Goal: Communication & Community: Answer question/provide support

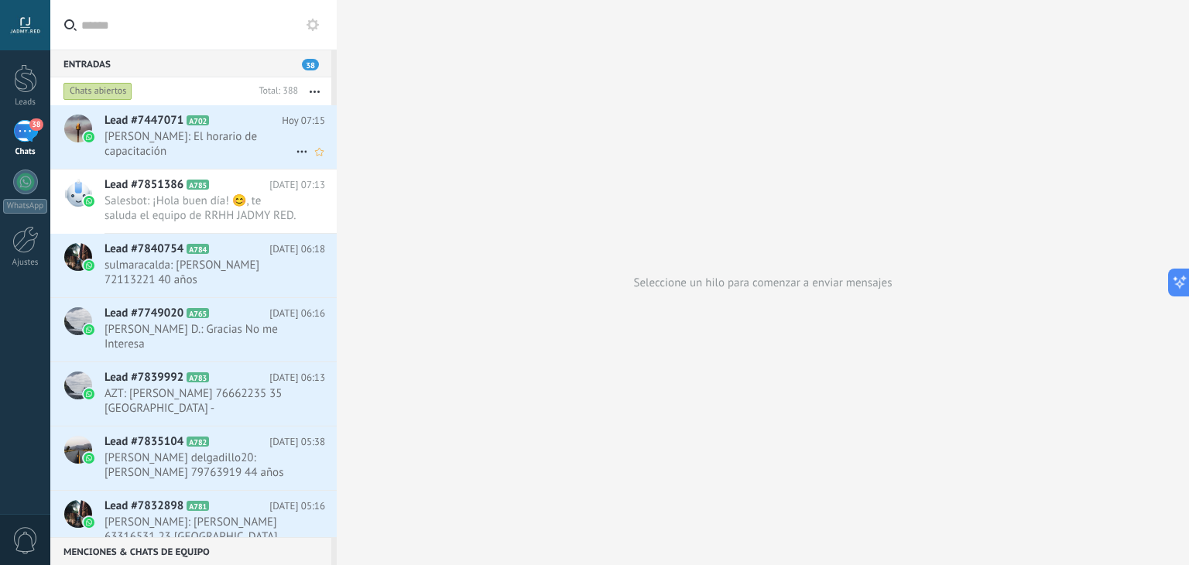
click at [207, 145] on span "[PERSON_NAME]: El horario de capacitación" at bounding box center [200, 143] width 191 height 29
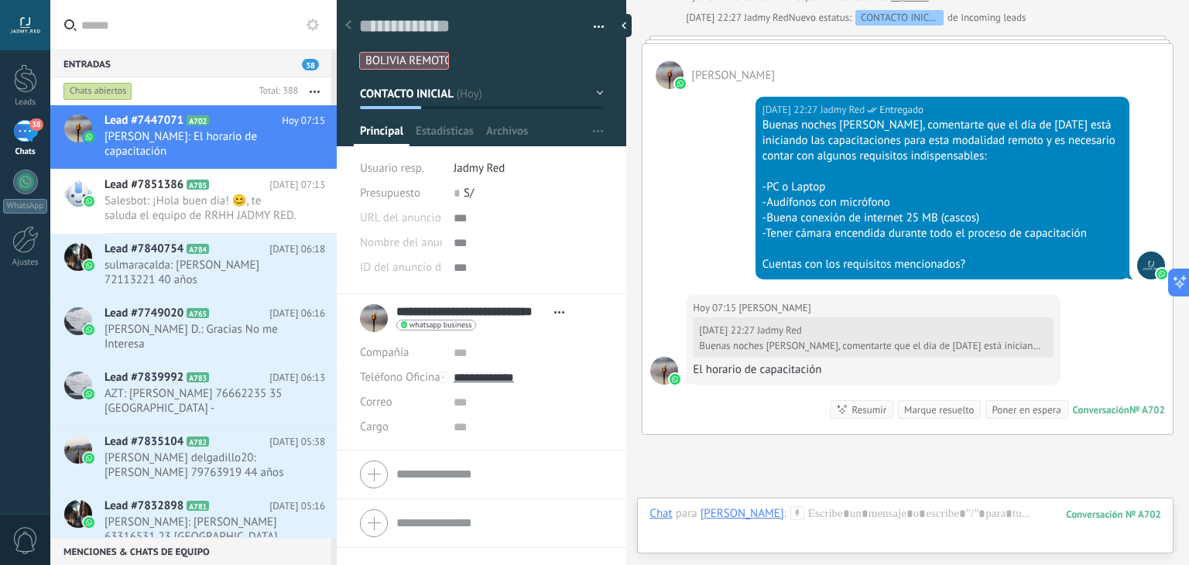
scroll to position [2035, 0]
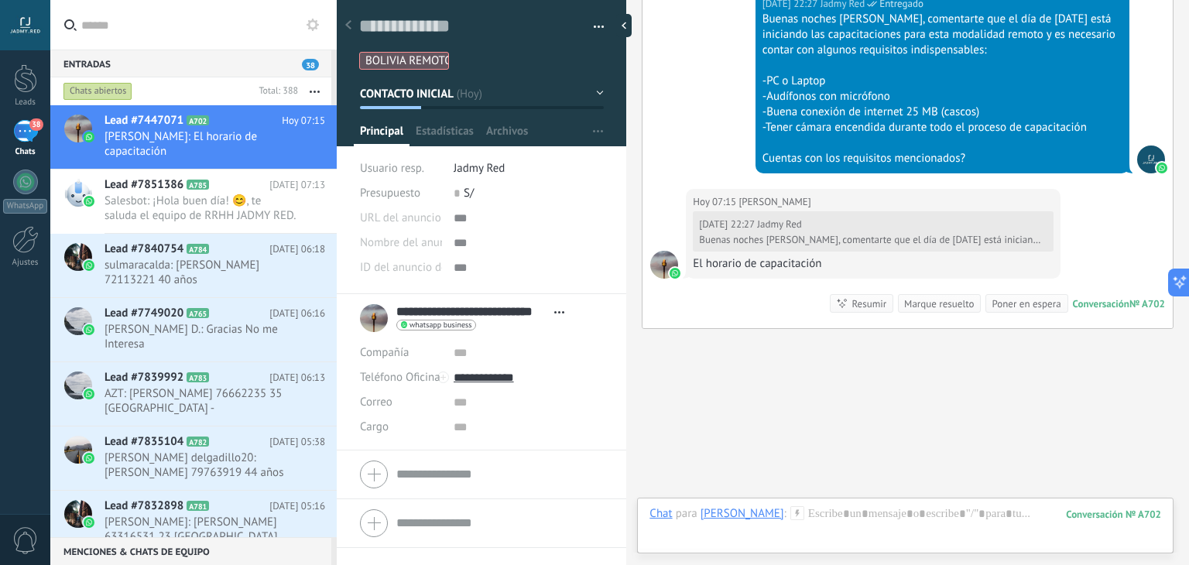
click at [962, 530] on div at bounding box center [906, 529] width 512 height 46
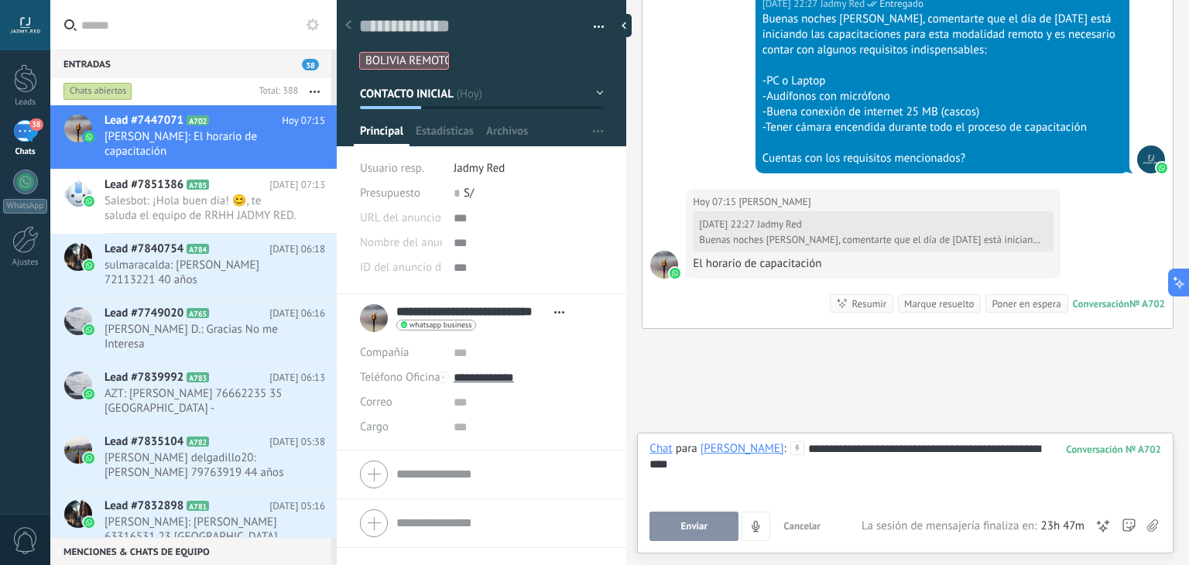
click at [705, 519] on button "Enviar" at bounding box center [694, 526] width 89 height 29
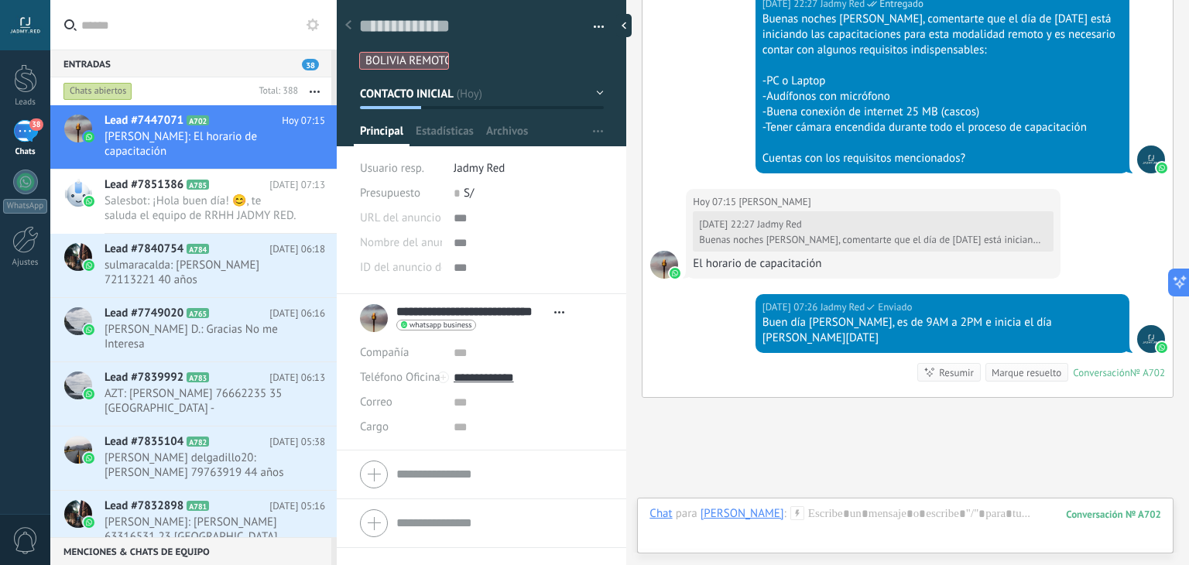
scroll to position [2087, 0]
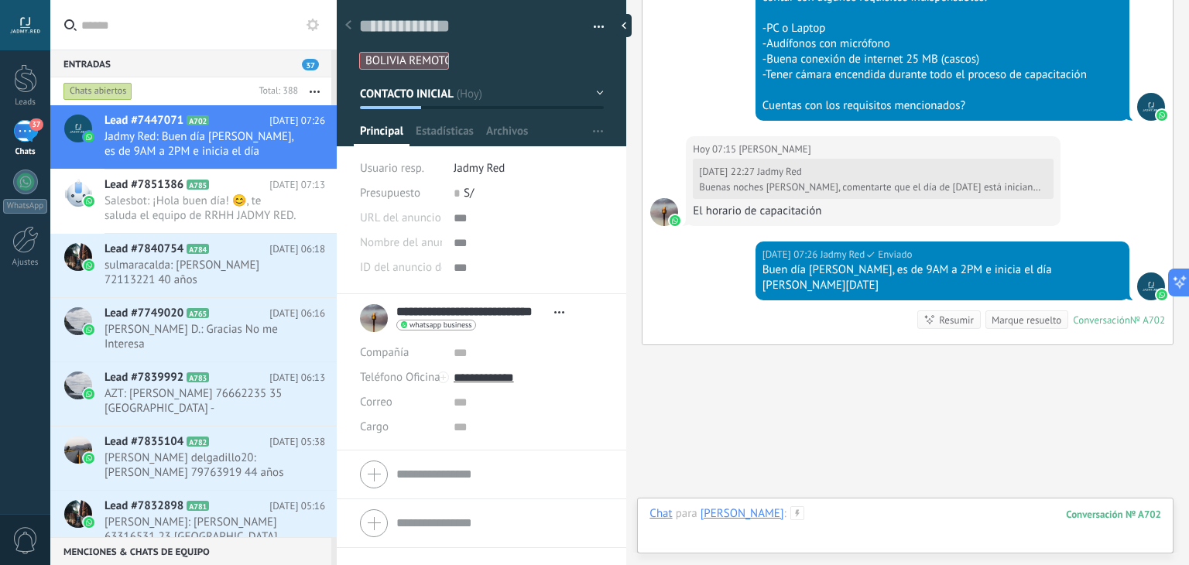
click at [901, 513] on div at bounding box center [906, 529] width 512 height 46
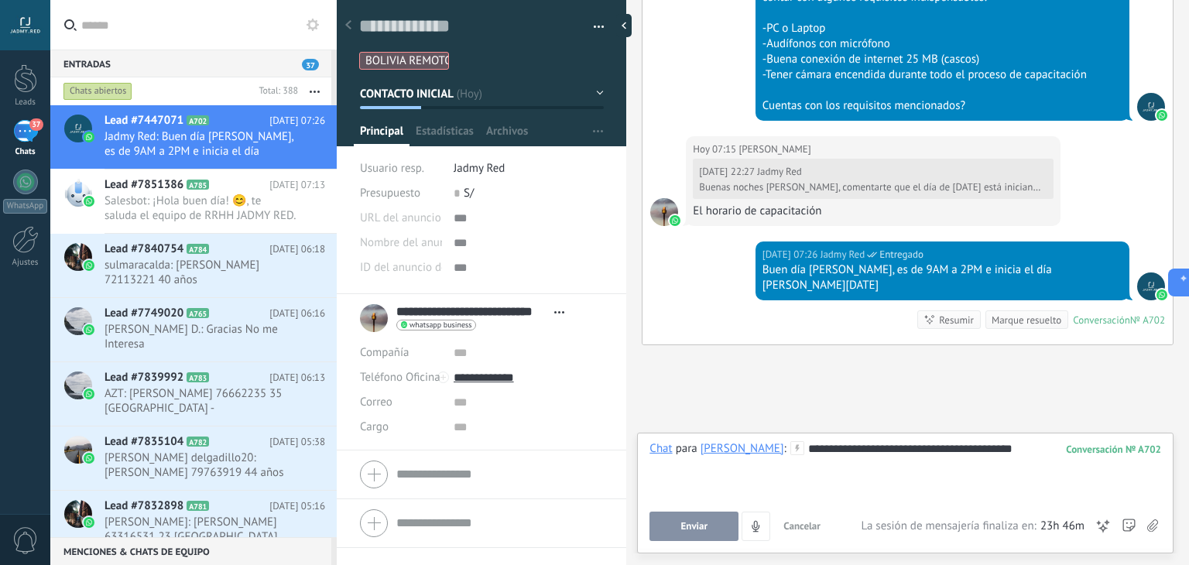
click at [697, 530] on span "Enviar" at bounding box center [694, 526] width 27 height 11
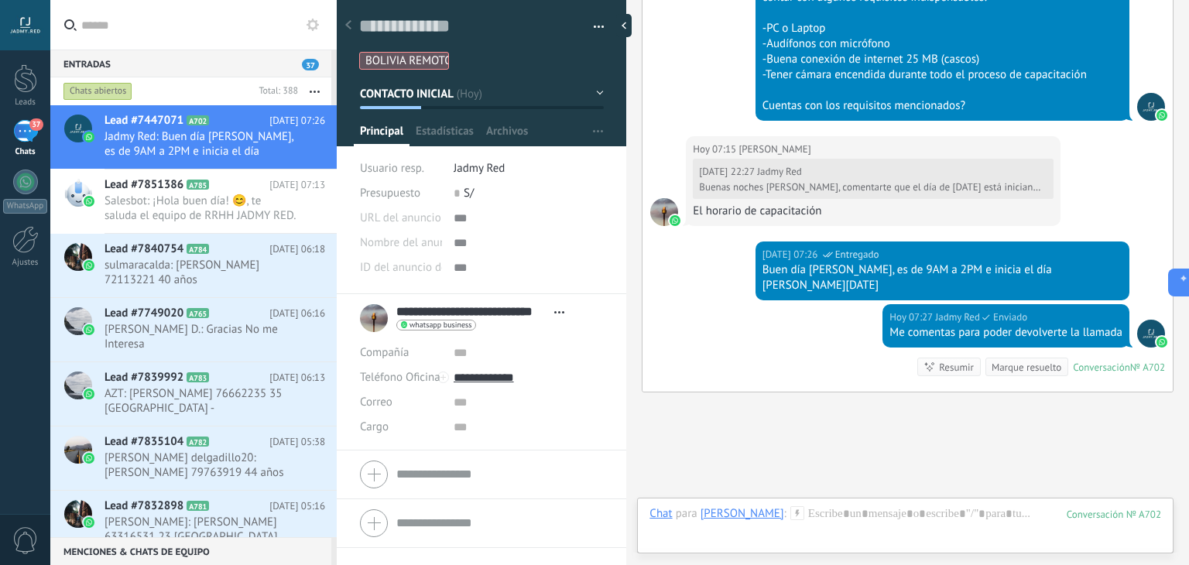
scroll to position [2135, 0]
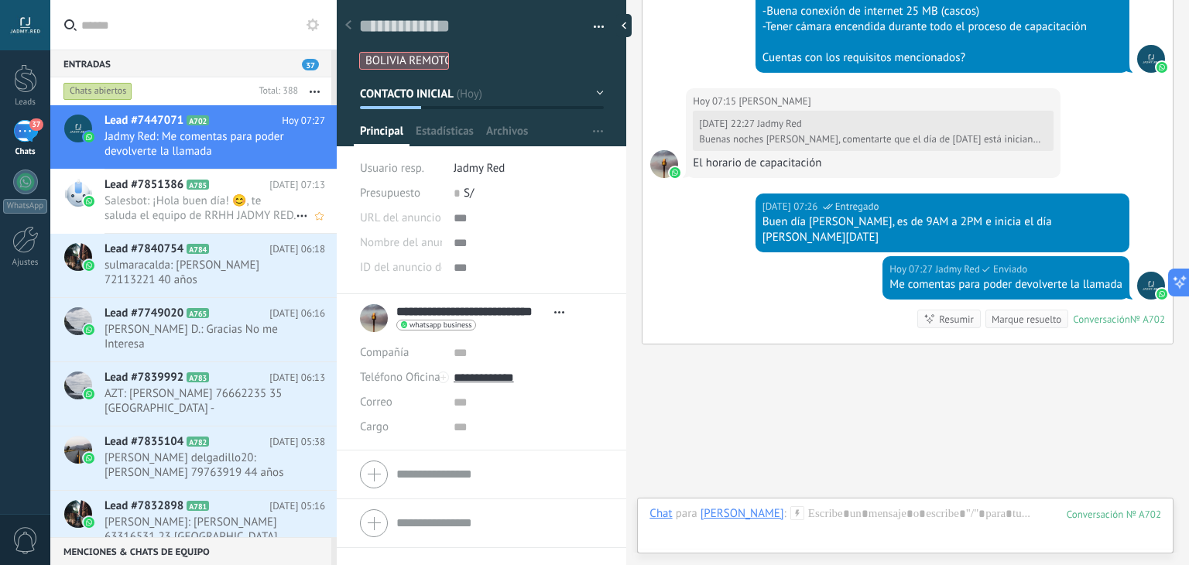
click at [180, 201] on span "Salesbot: ¡Hola buen día! 😊, te saluda el equipo de RRHH JADMY RED. Para ponern…" at bounding box center [200, 208] width 191 height 29
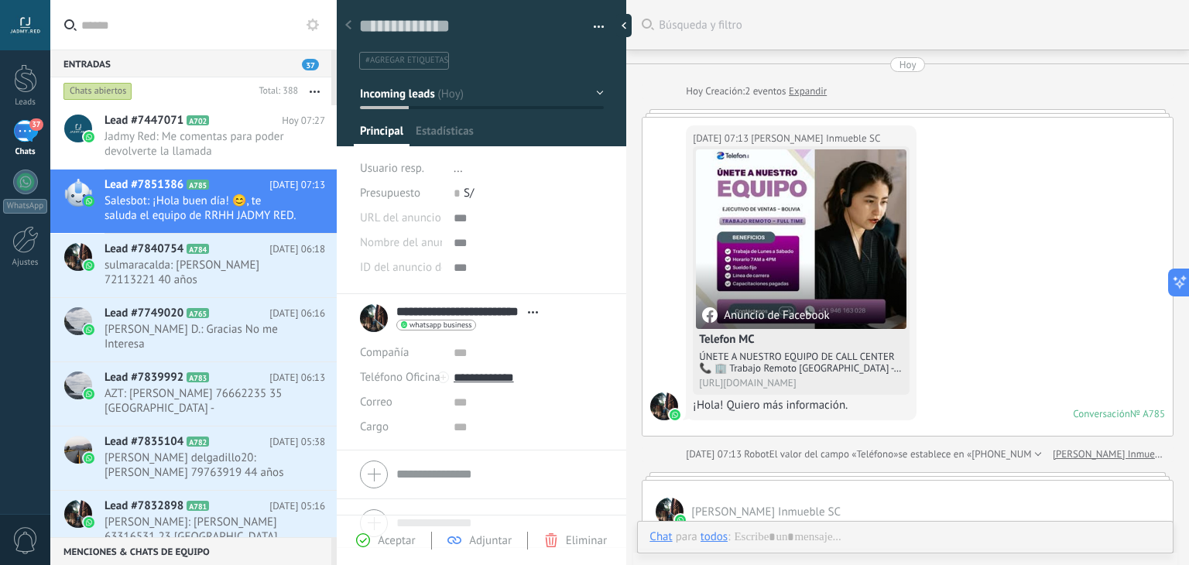
type textarea "**********"
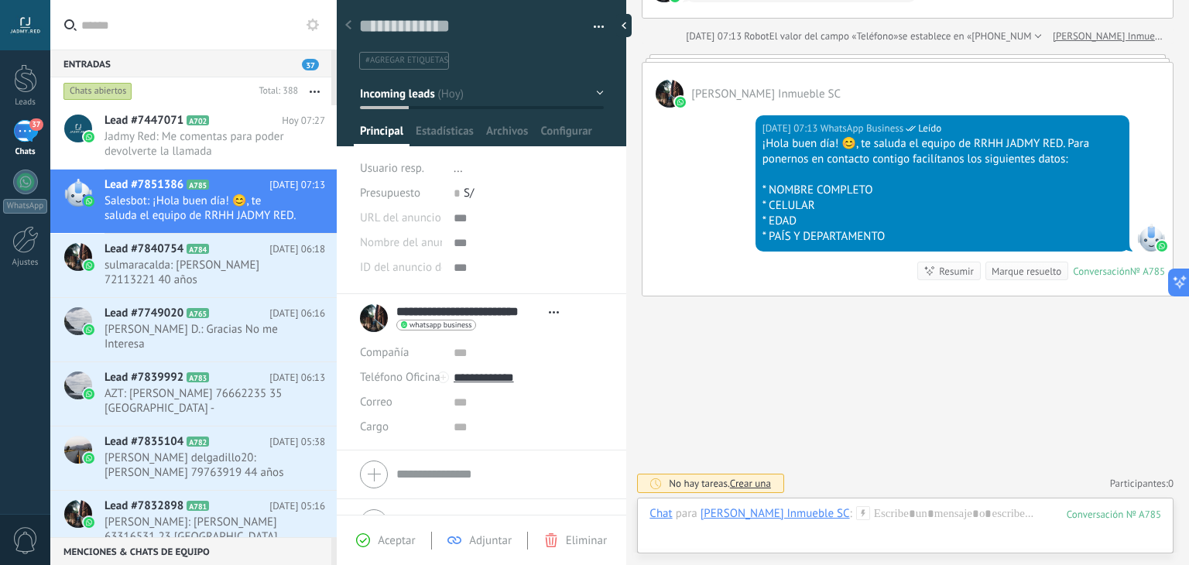
scroll to position [418, 0]
click at [910, 512] on div at bounding box center [906, 529] width 512 height 46
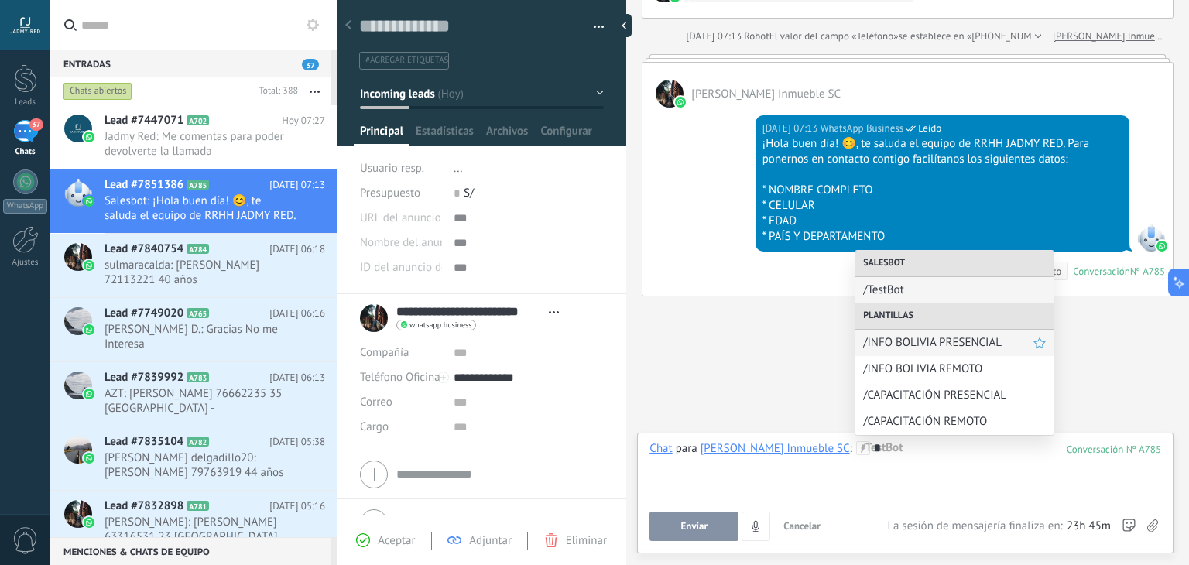
click at [889, 338] on span "/INFO BOLIVIA PRESENCIAL" at bounding box center [948, 342] width 170 height 15
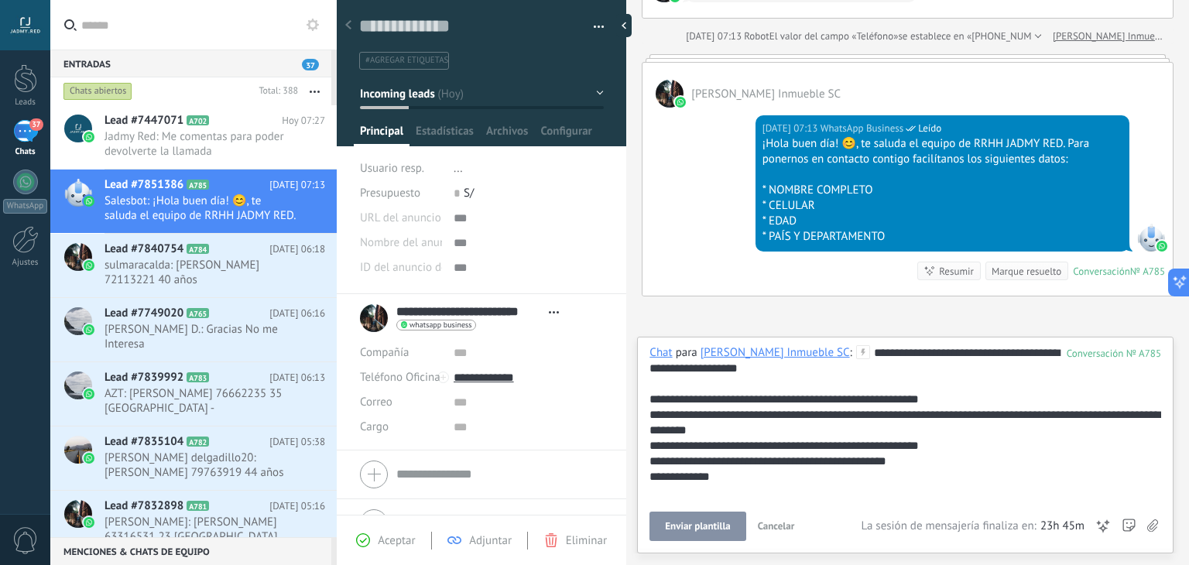
click at [697, 521] on span "Enviar plantilla" at bounding box center [697, 526] width 65 height 11
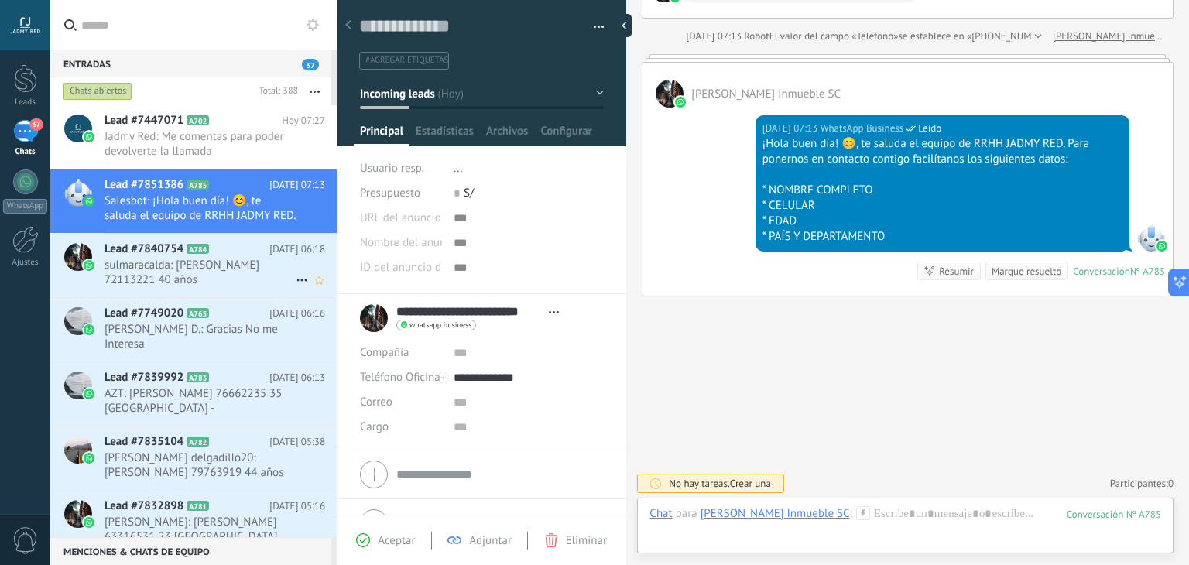
scroll to position [709, 0]
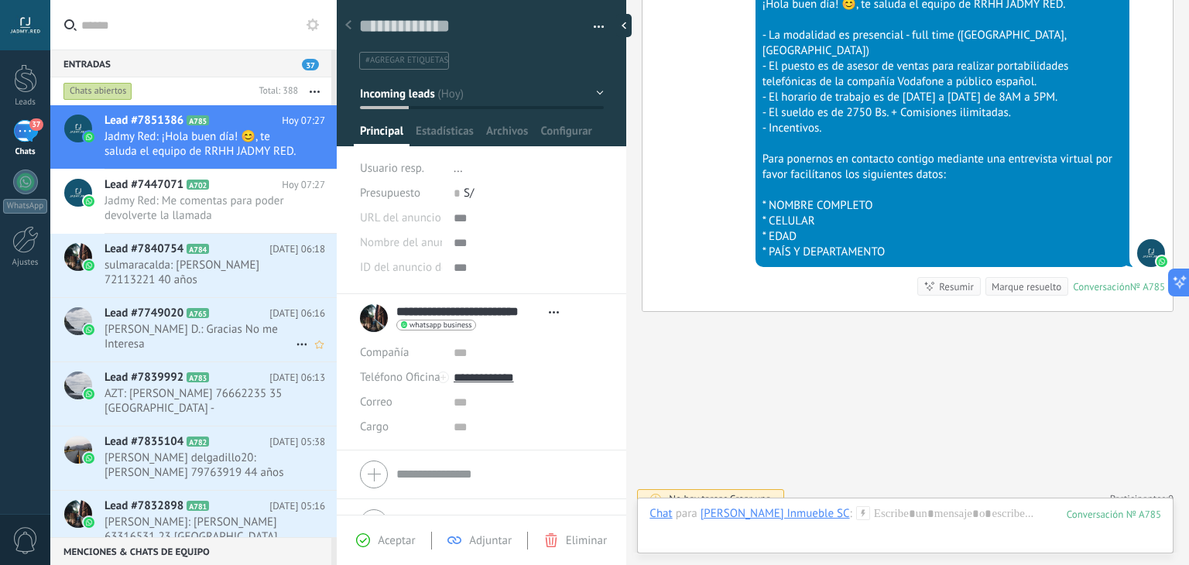
click at [181, 341] on span "[PERSON_NAME] D.: Gracias No me Interesa" at bounding box center [200, 336] width 191 height 29
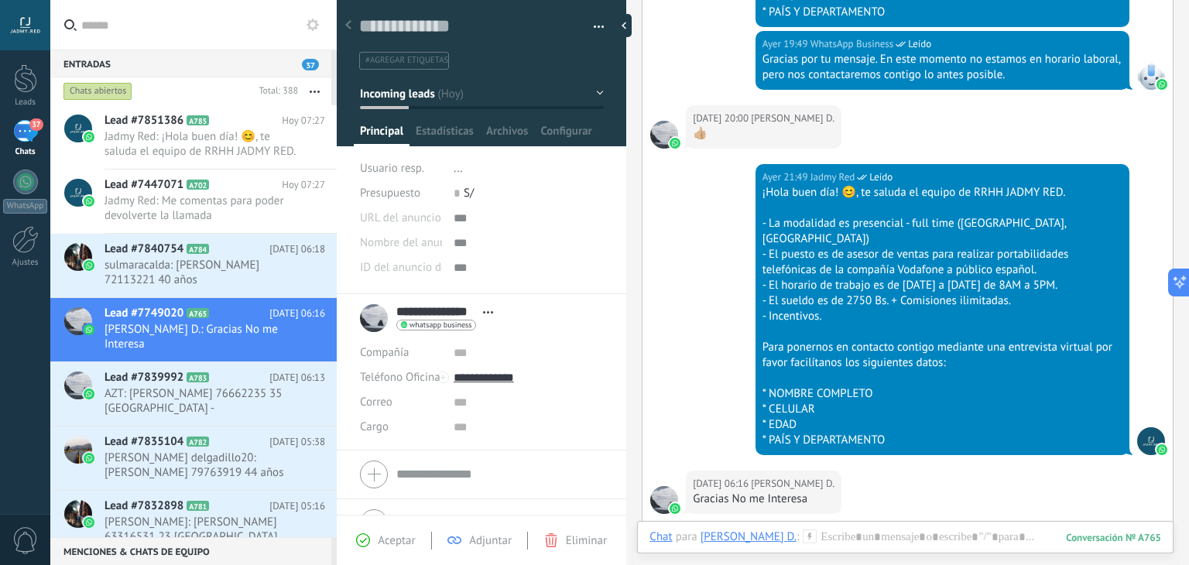
scroll to position [861, 0]
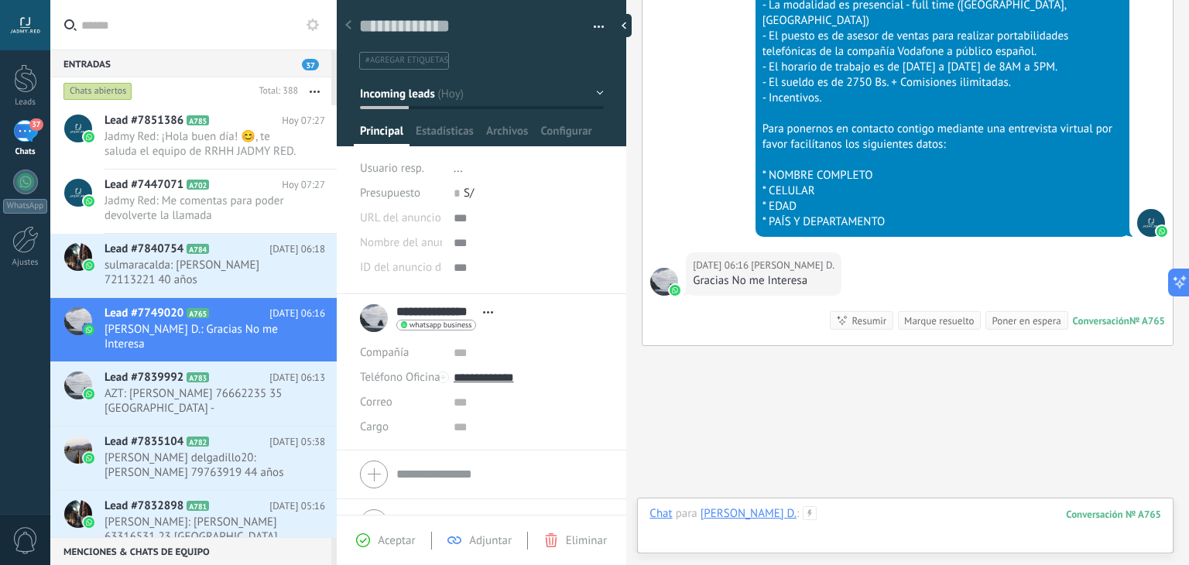
click at [862, 530] on div at bounding box center [906, 529] width 512 height 46
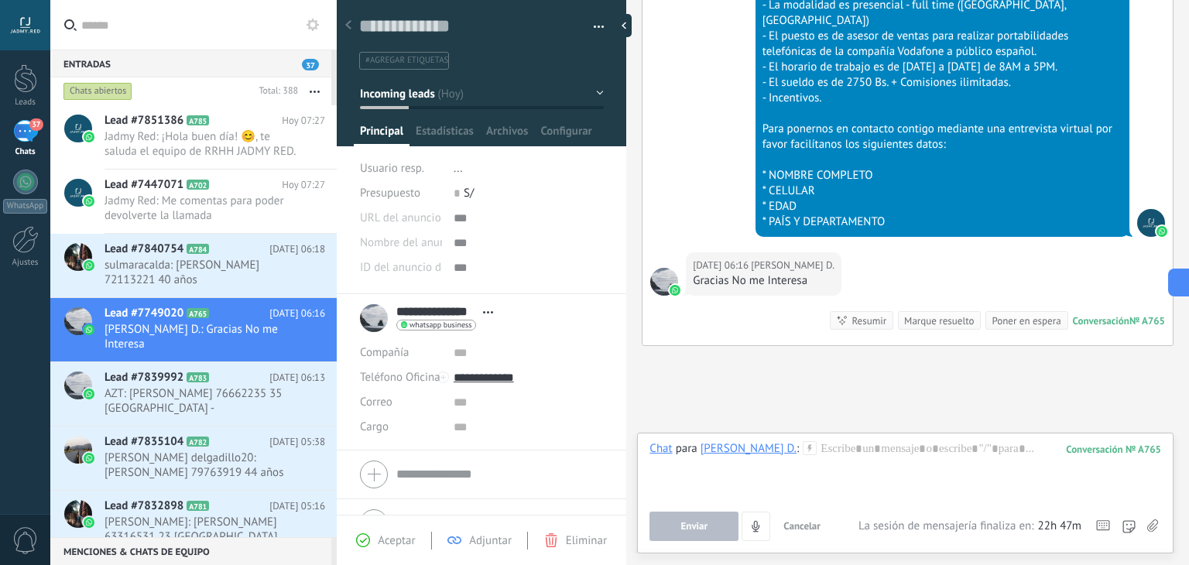
click at [1128, 520] on icon at bounding box center [1129, 526] width 13 height 13
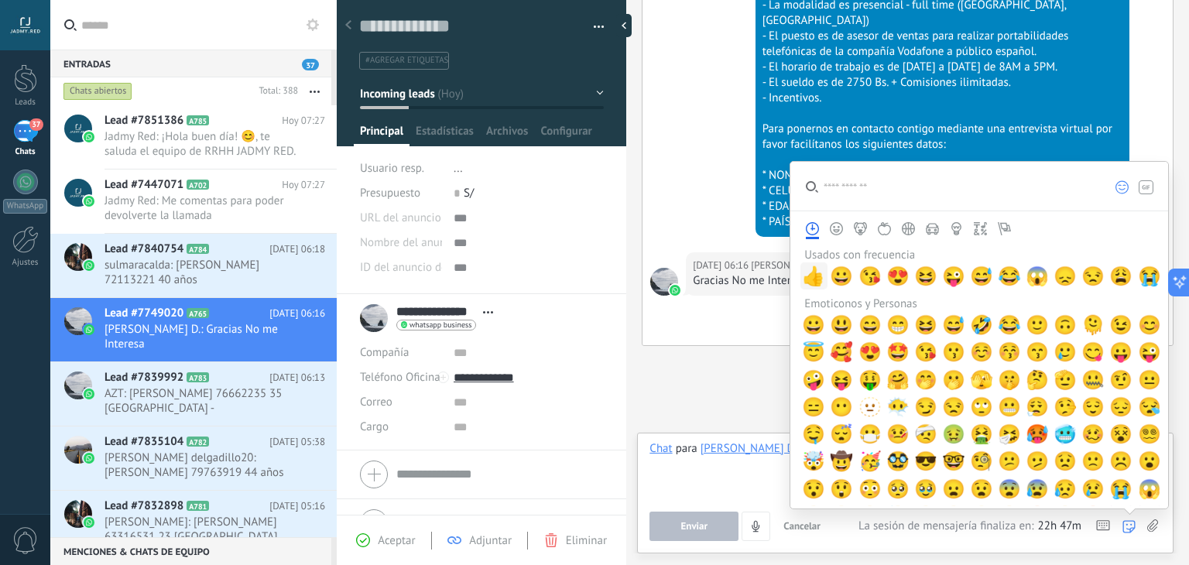
click at [814, 275] on span "👍" at bounding box center [813, 277] width 23 height 22
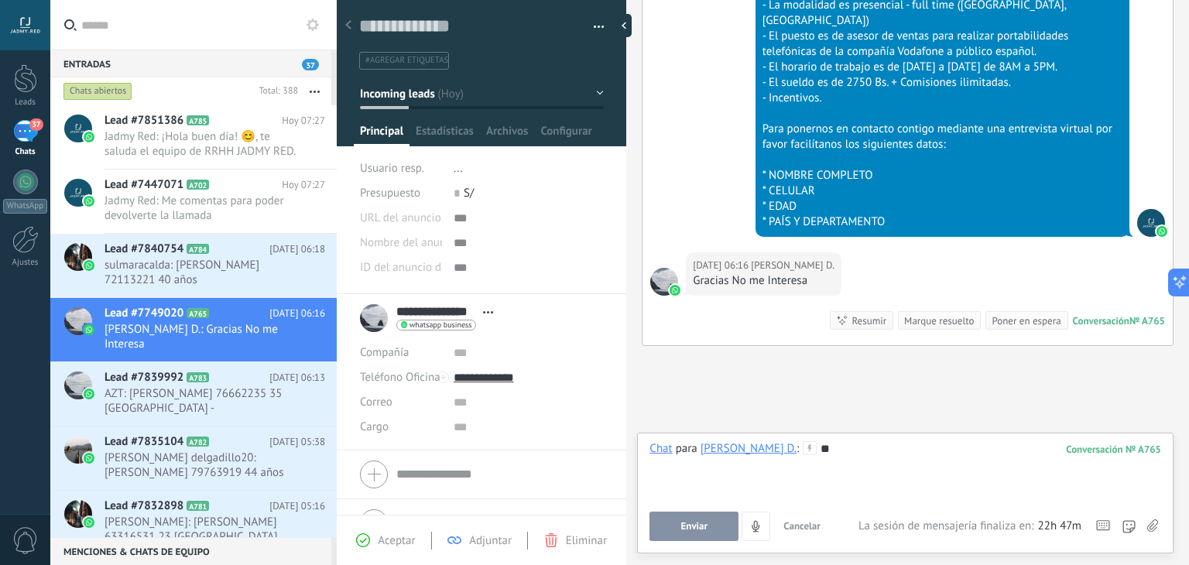
click at [705, 515] on button "Enviar" at bounding box center [694, 526] width 89 height 29
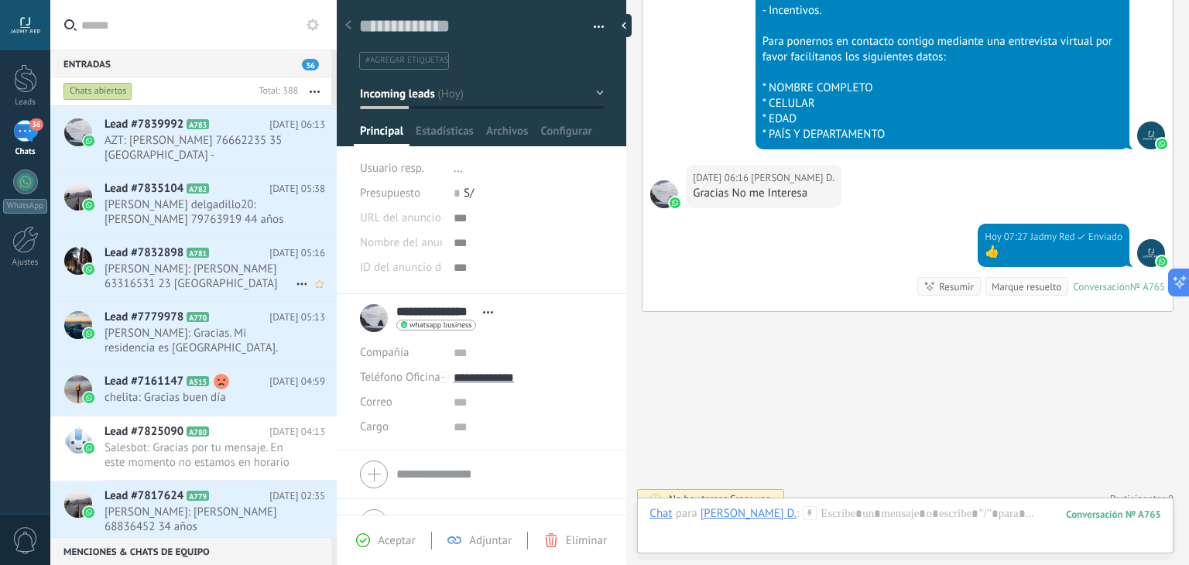
scroll to position [273, 0]
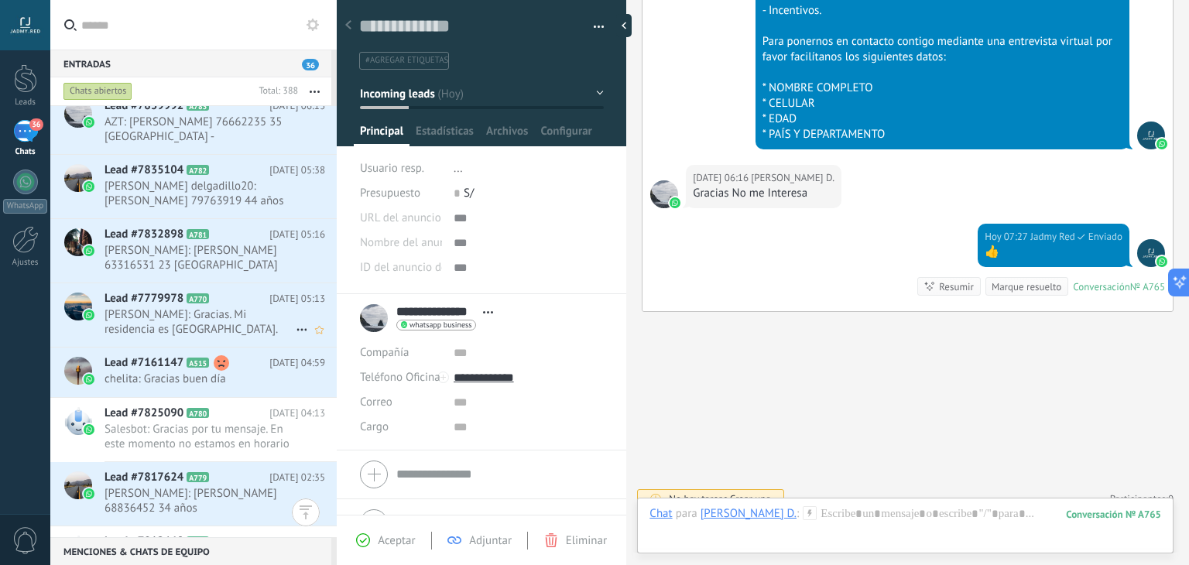
click at [161, 328] on span "[PERSON_NAME]: Gracias. Mi residencia es [GEOGRAPHIC_DATA]." at bounding box center [200, 321] width 191 height 29
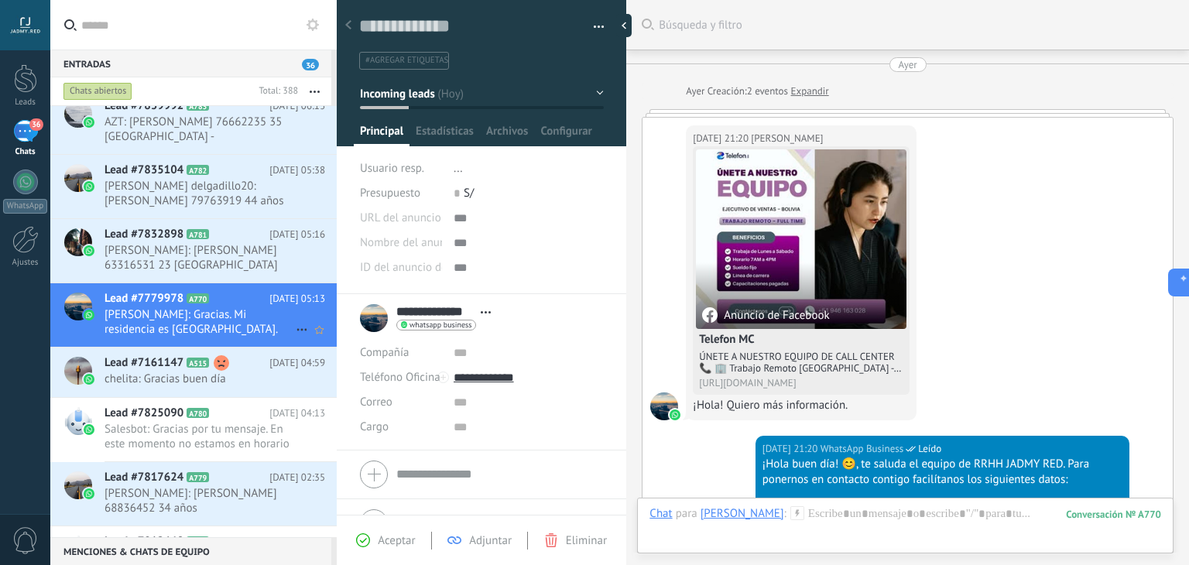
scroll to position [876, 0]
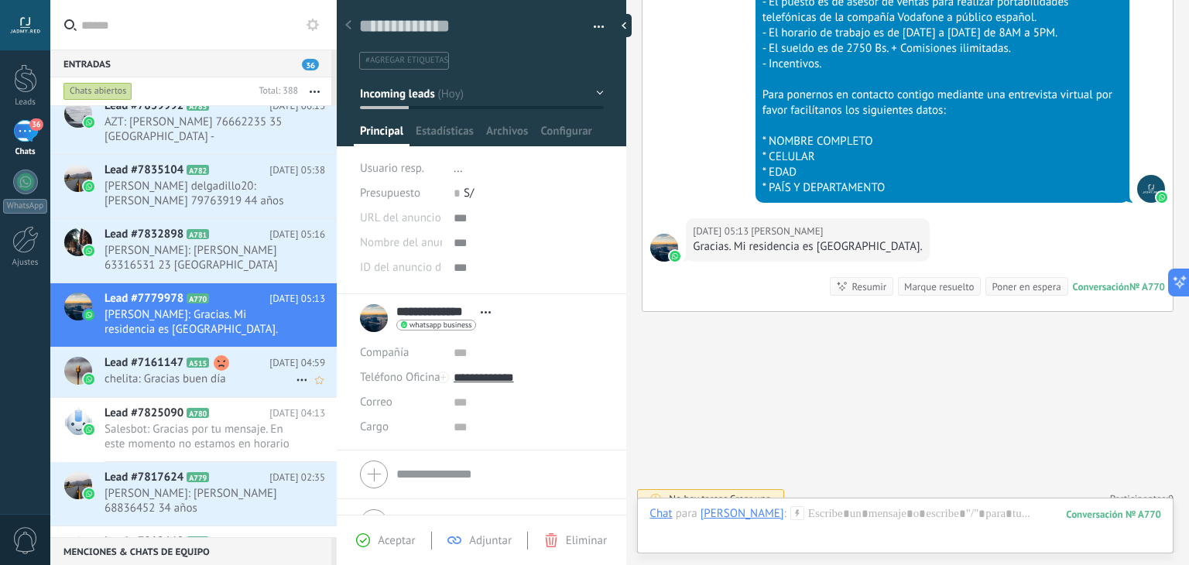
click at [176, 375] on span "chelita: Gracias buen día" at bounding box center [200, 379] width 191 height 15
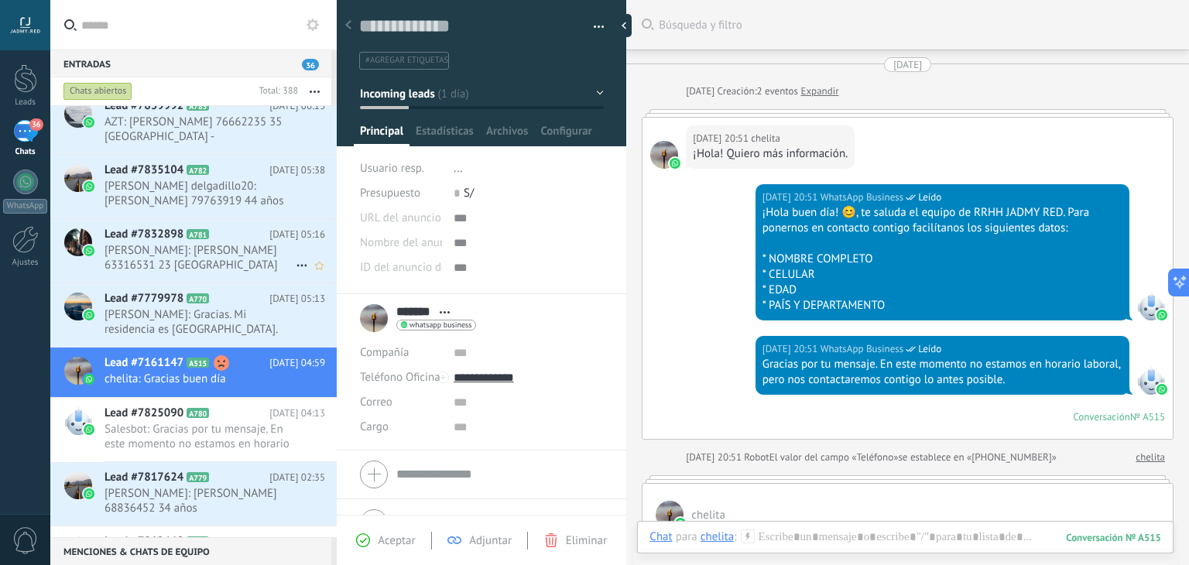
scroll to position [1403, 0]
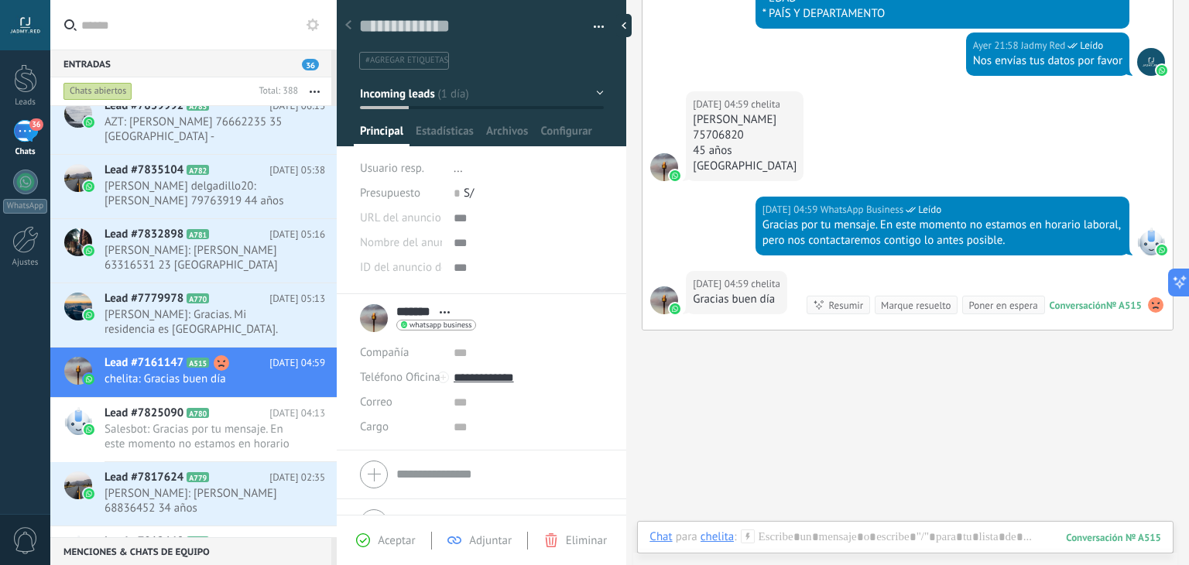
click at [916, 298] on div "Marque resuelto" at bounding box center [916, 305] width 70 height 15
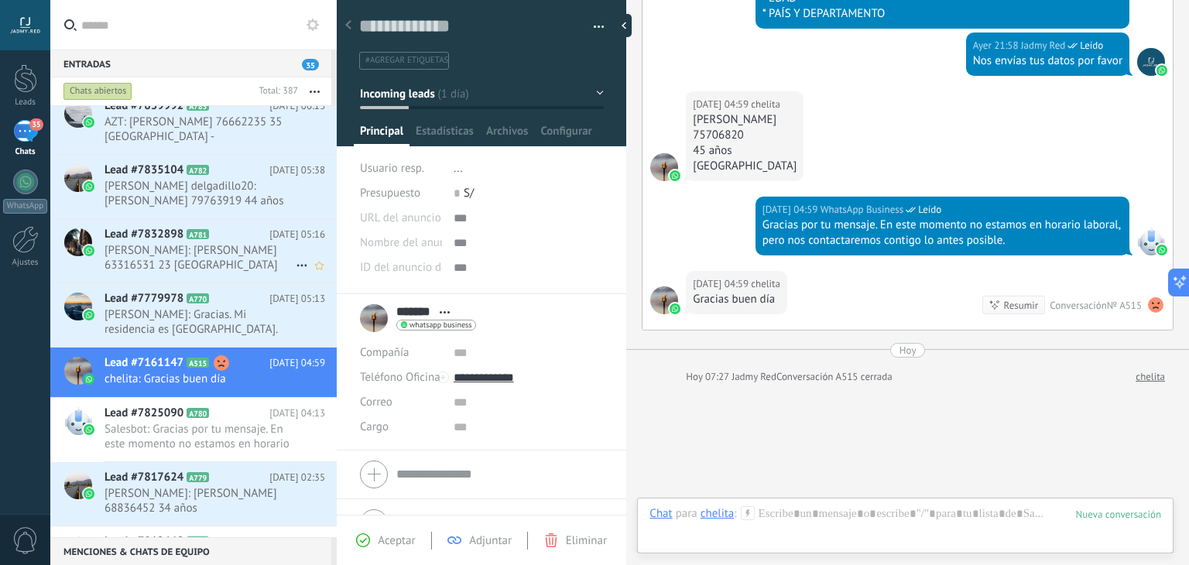
scroll to position [1458, 0]
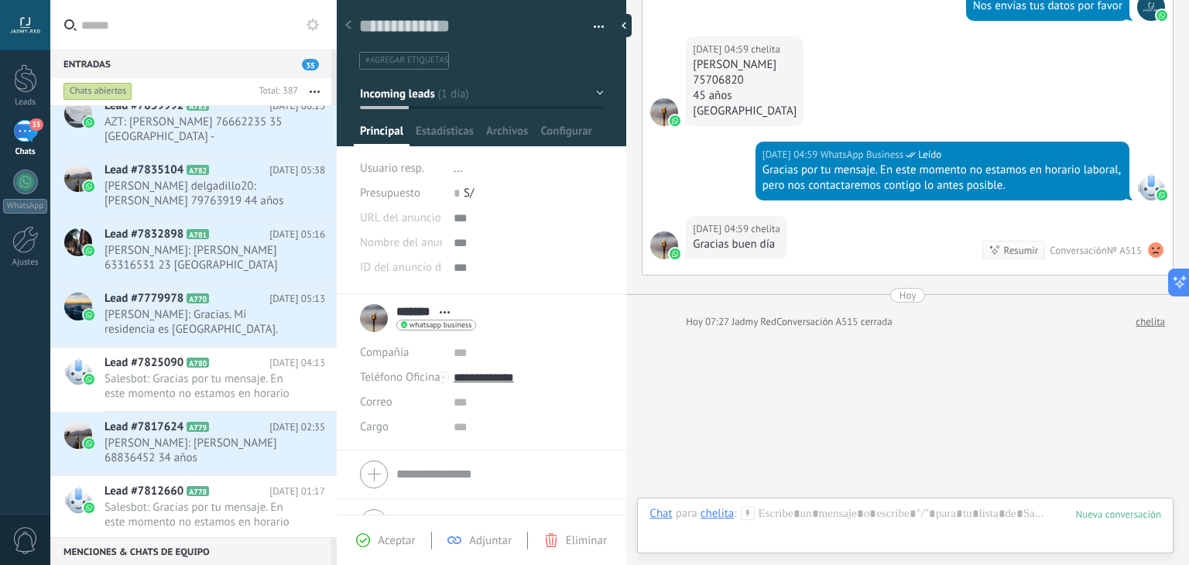
click at [376, 83] on button "Incoming leads" at bounding box center [482, 94] width 244 height 28
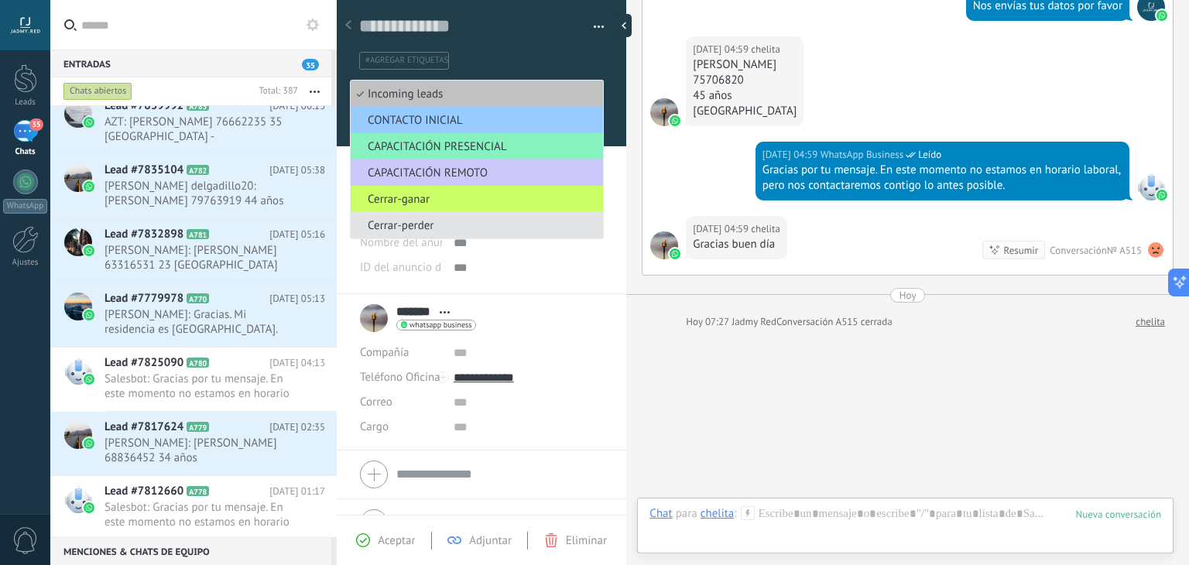
click at [421, 225] on span "Cerrar-perder" at bounding box center [475, 225] width 248 height 15
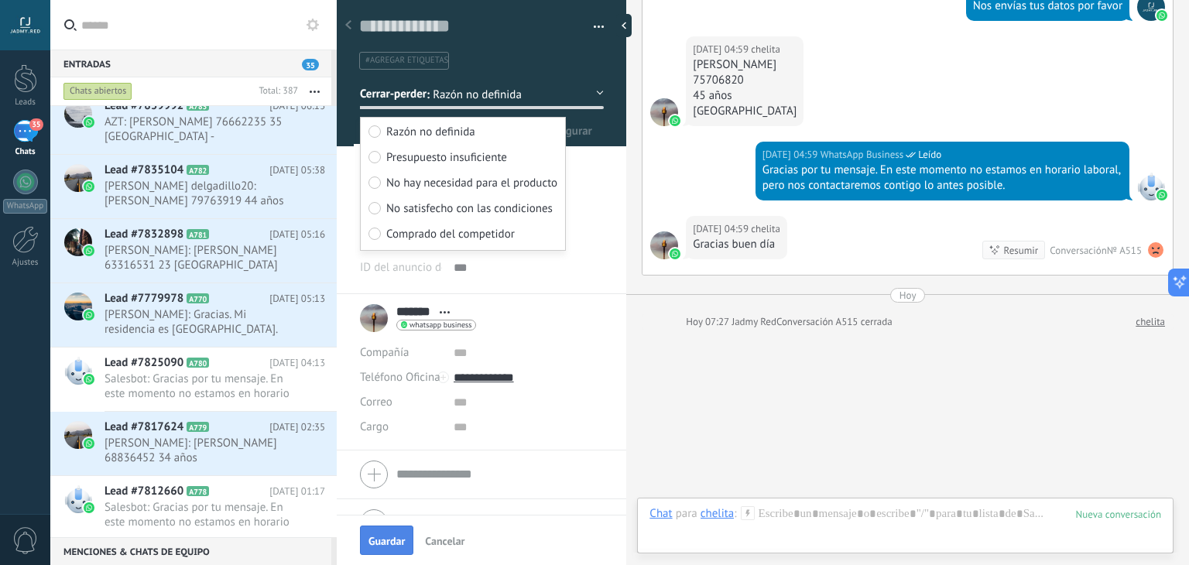
click at [387, 546] on span "Guardar" at bounding box center [387, 541] width 36 height 11
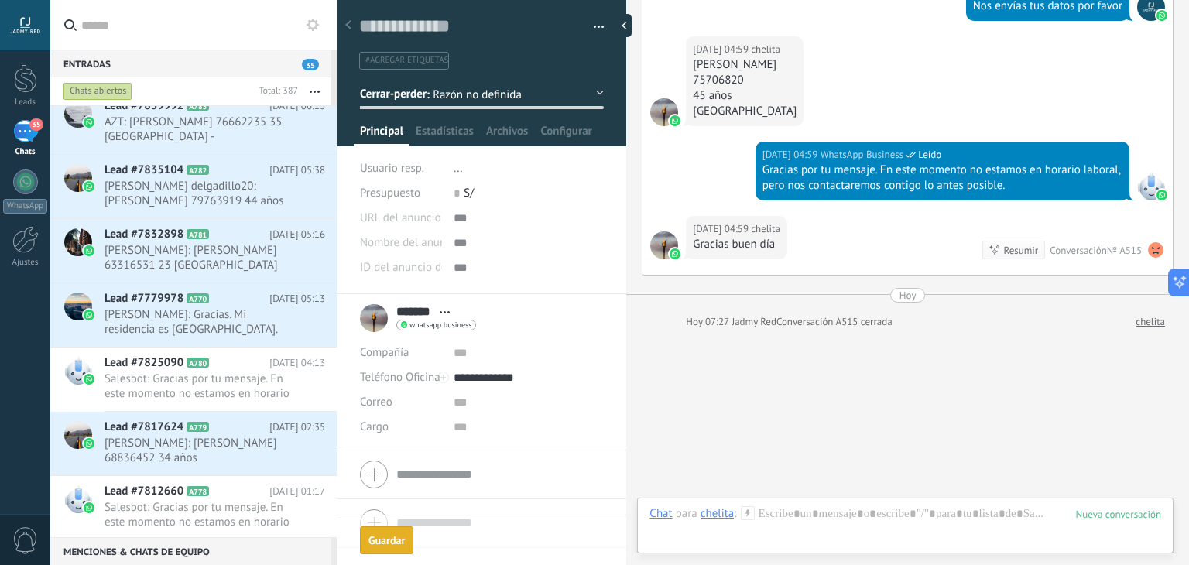
scroll to position [1588, 0]
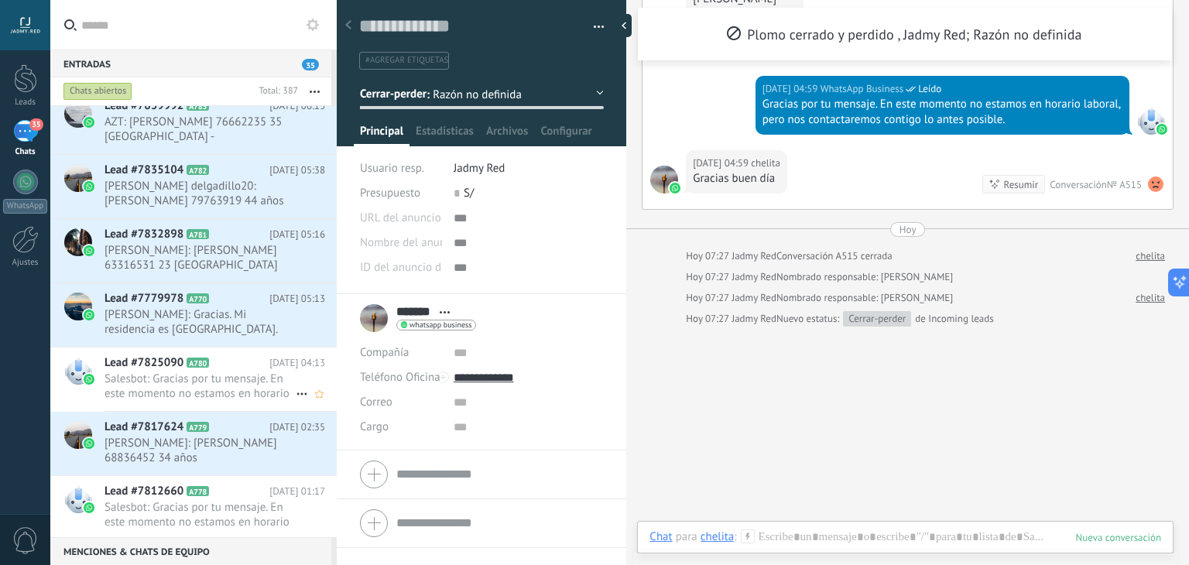
click at [221, 389] on span "Salesbot: Gracias por tu mensaje. En este momento no estamos en horario laboral…" at bounding box center [200, 386] width 191 height 29
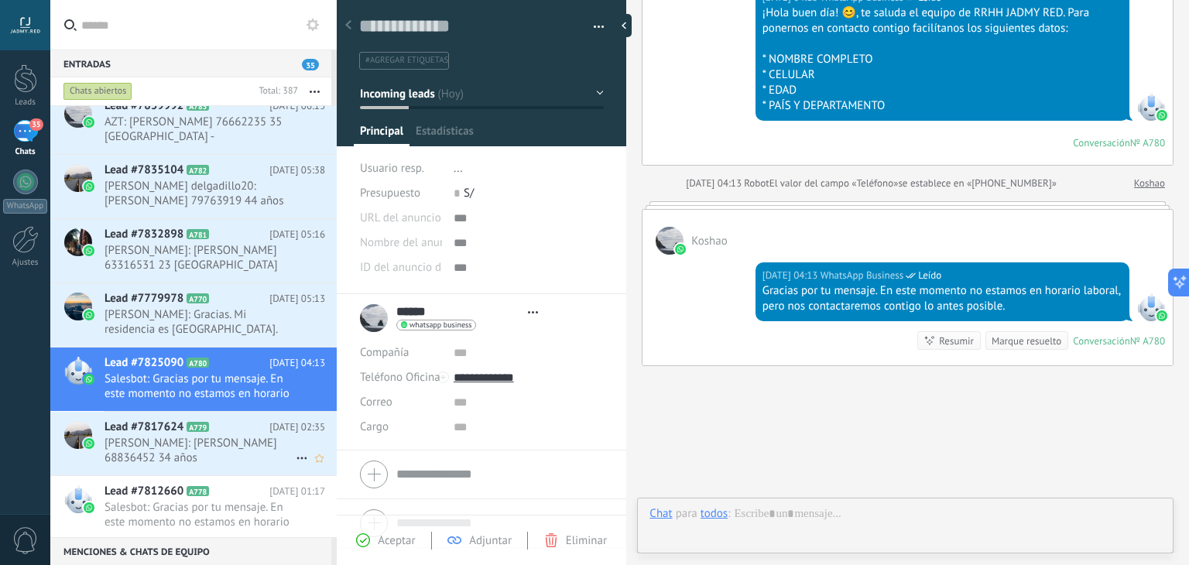
scroll to position [22, 0]
click at [203, 439] on span "[PERSON_NAME]: [PERSON_NAME] 68836452 34 años [GEOGRAPHIC_DATA] - [GEOGRAPHIC_D…" at bounding box center [200, 450] width 191 height 29
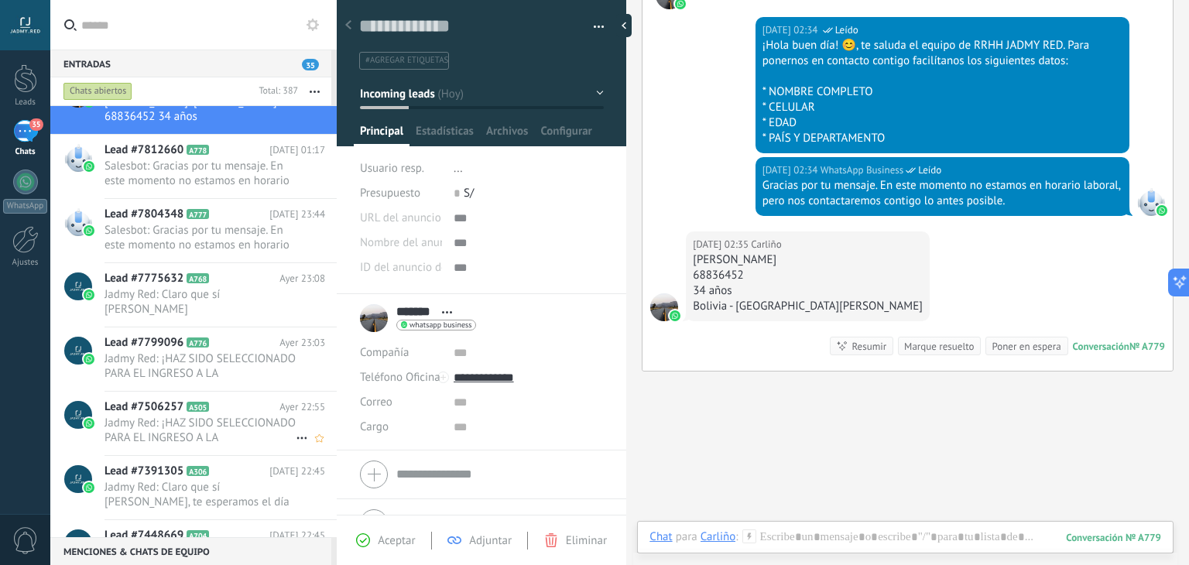
scroll to position [632, 0]
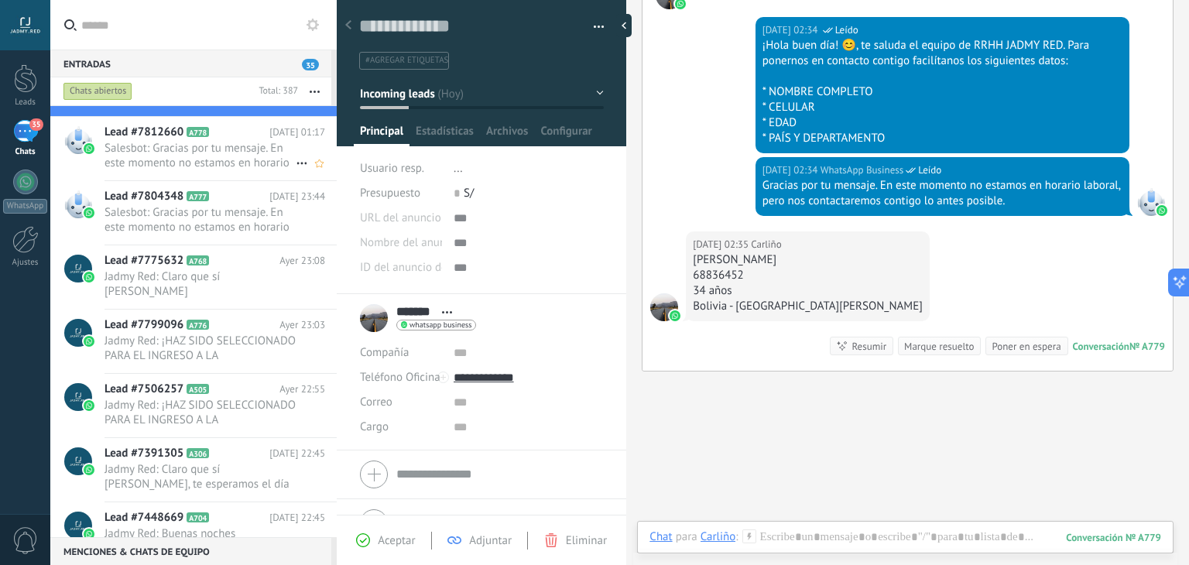
click at [173, 168] on span "Salesbot: Gracias por tu mensaje. En este momento no estamos en horario laboral…" at bounding box center [200, 155] width 191 height 29
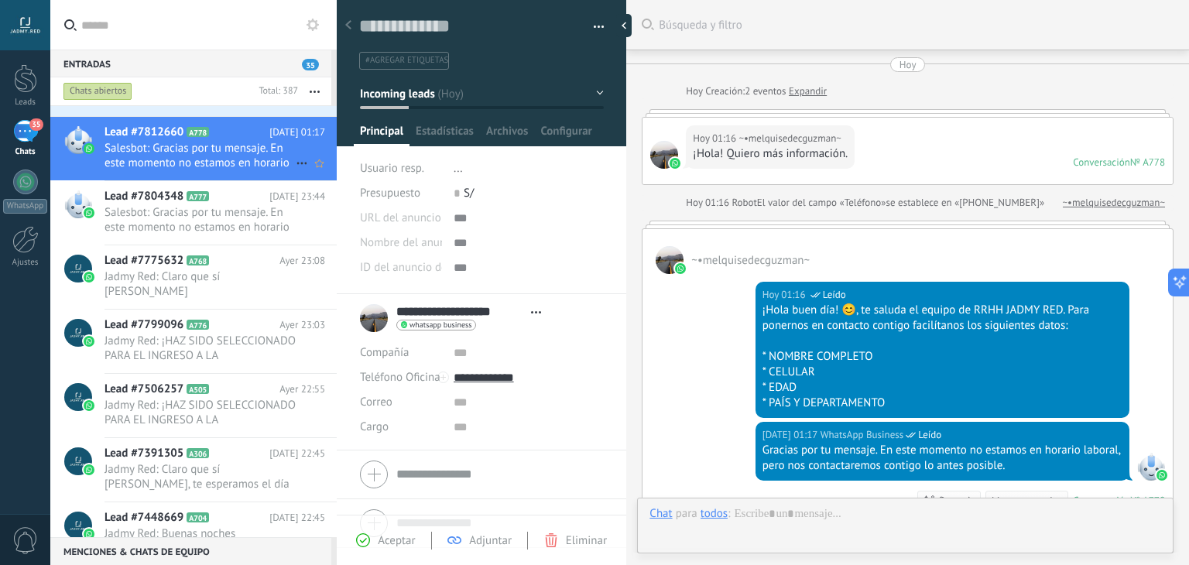
scroll to position [22, 0]
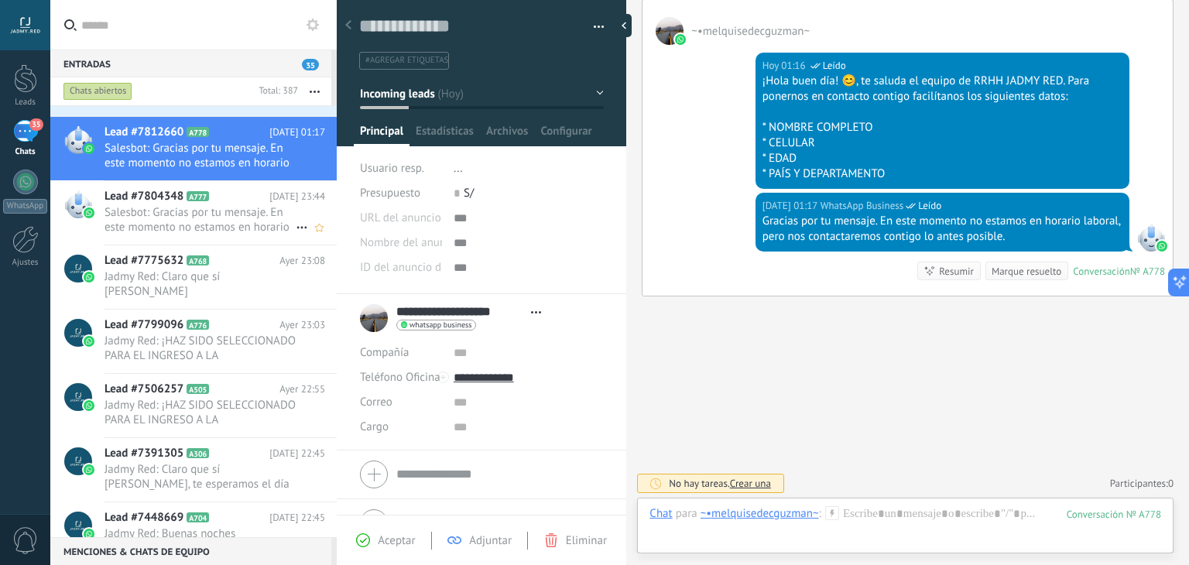
click at [183, 209] on span "Salesbot: Gracias por tu mensaje. En este momento no estamos en horario laboral…" at bounding box center [200, 219] width 191 height 29
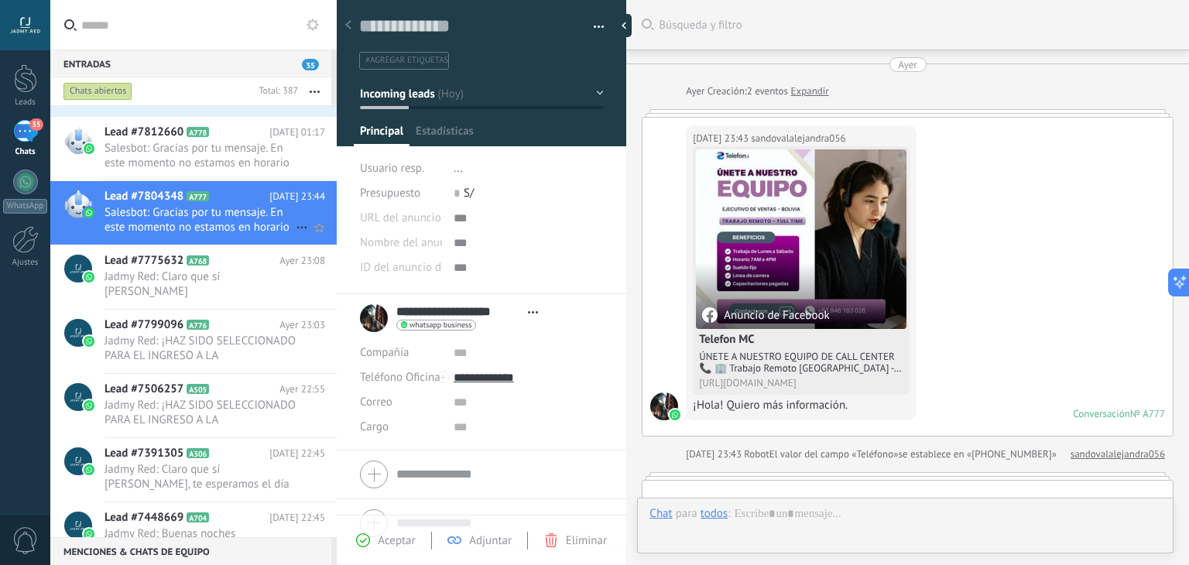
type textarea "**********"
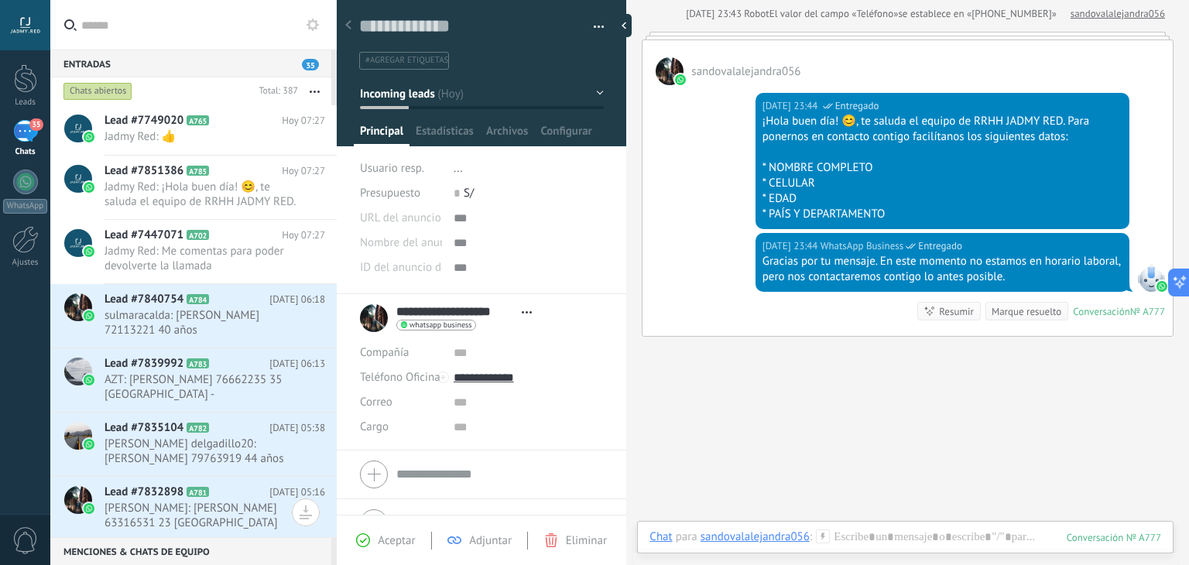
click at [139, 38] on input "text" at bounding box center [202, 25] width 243 height 50
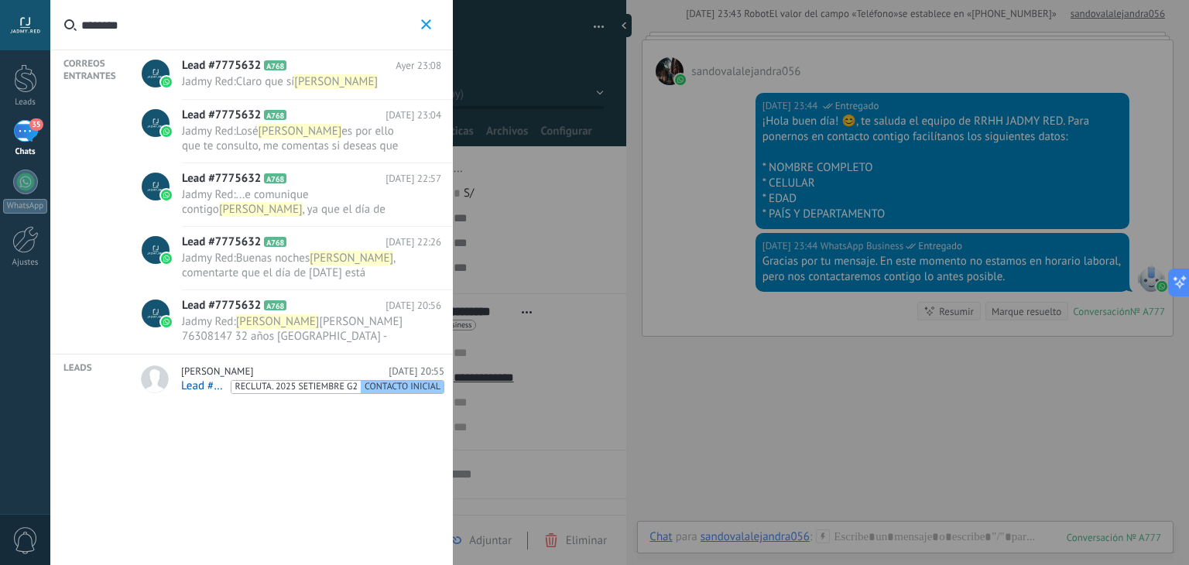
type input "********"
click at [273, 85] on span "Claro que sí" at bounding box center [265, 81] width 59 height 15
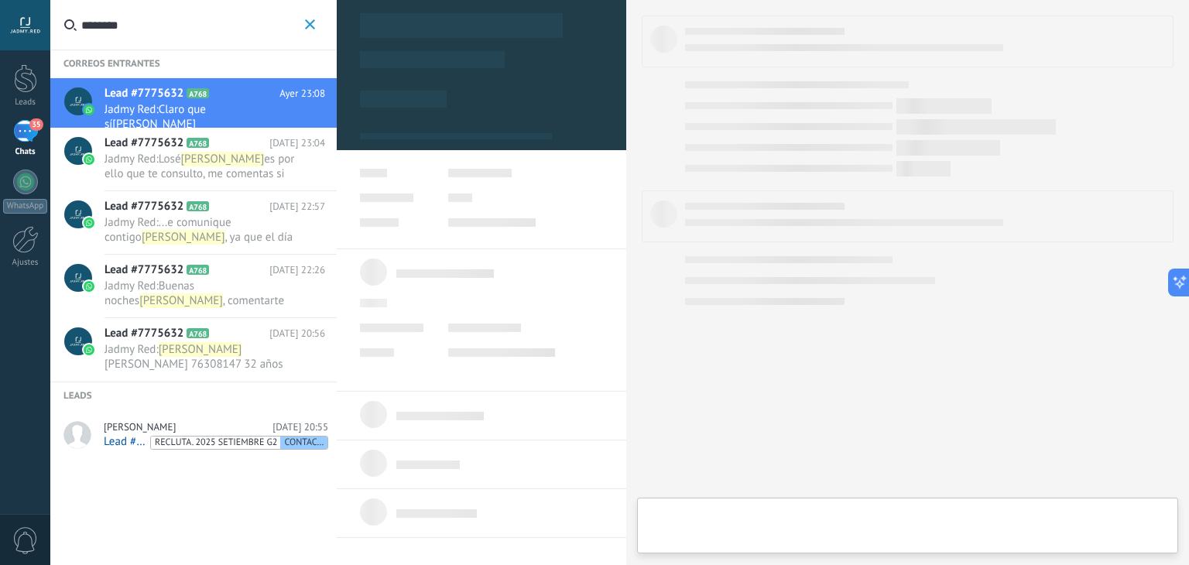
type textarea "**********"
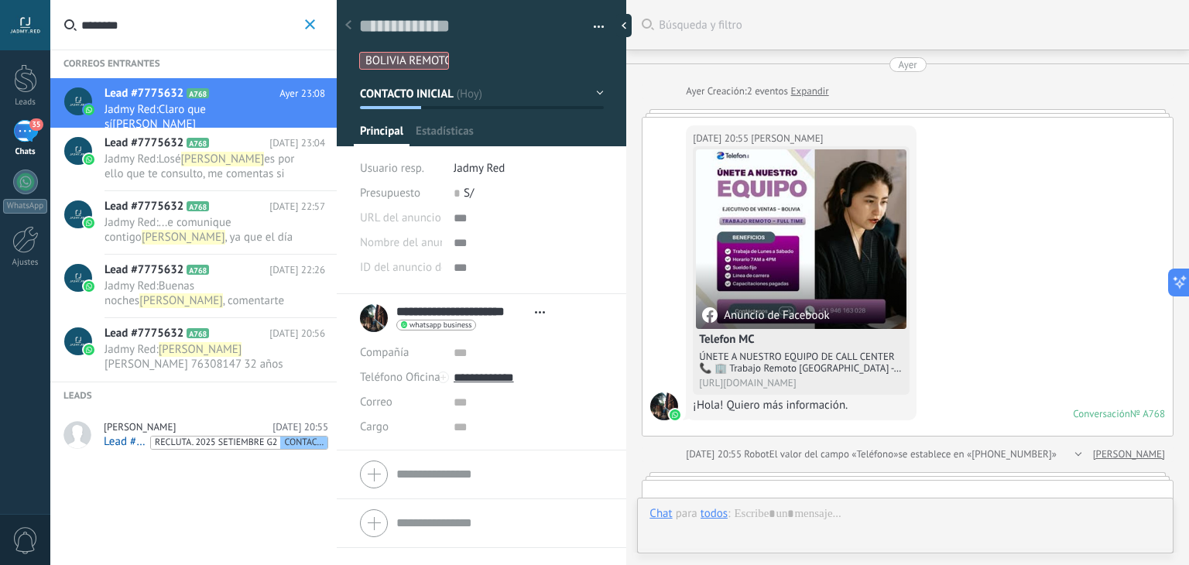
scroll to position [22, 0]
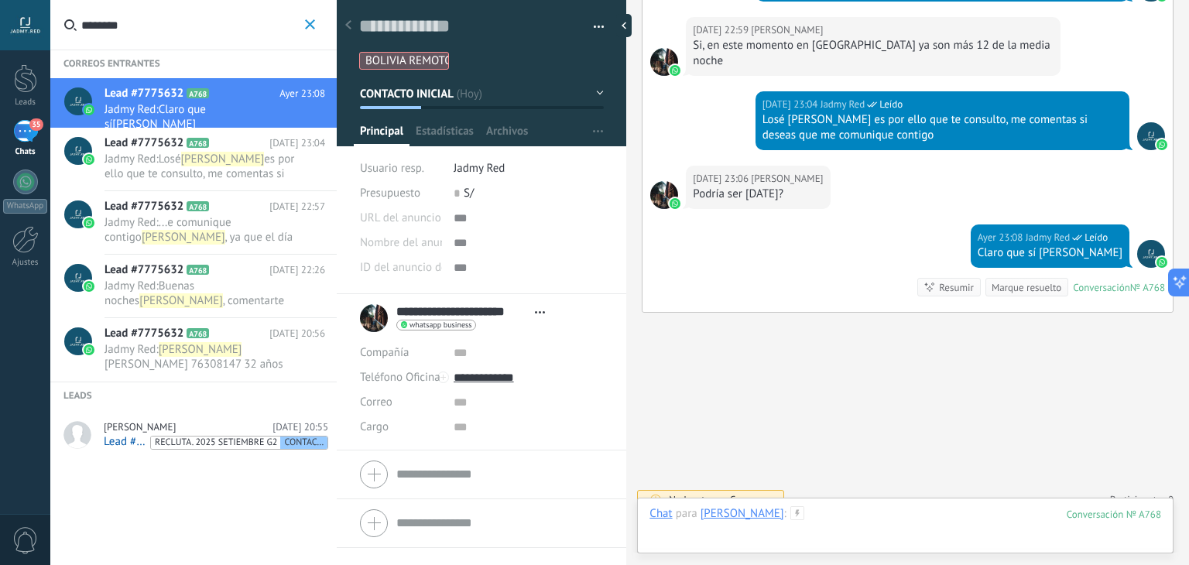
click at [886, 525] on div at bounding box center [906, 529] width 512 height 46
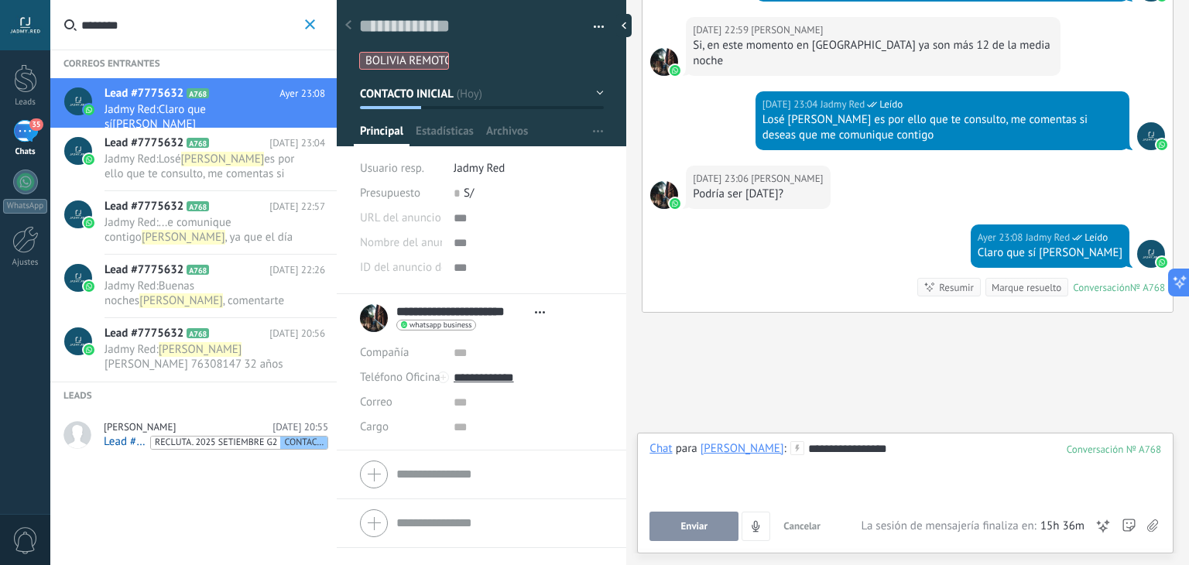
click at [711, 533] on button "Enviar" at bounding box center [694, 526] width 89 height 29
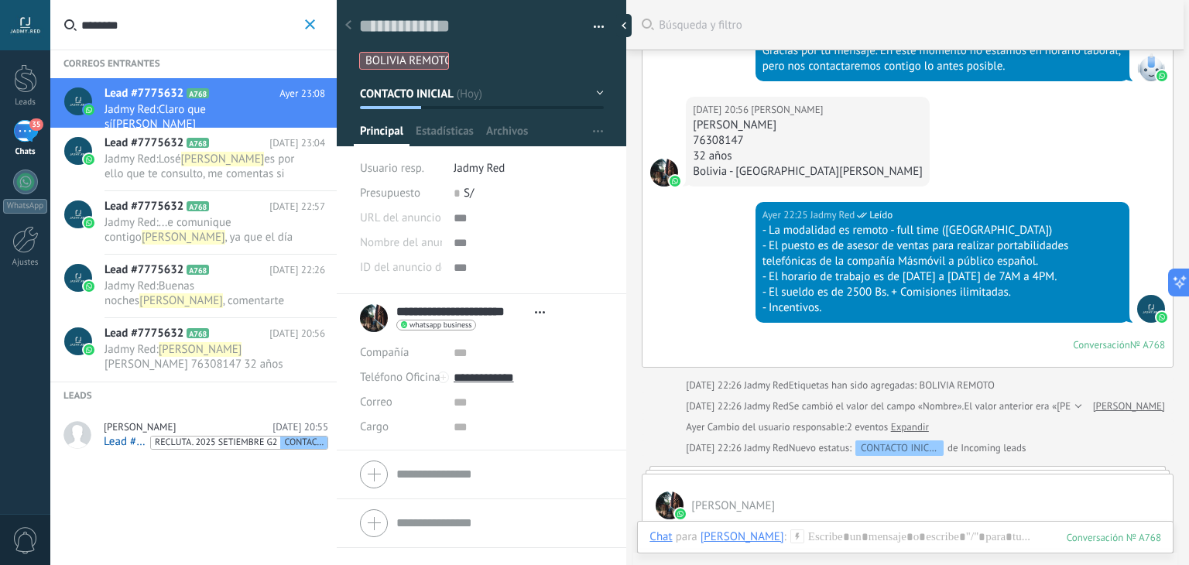
scroll to position [653, 0]
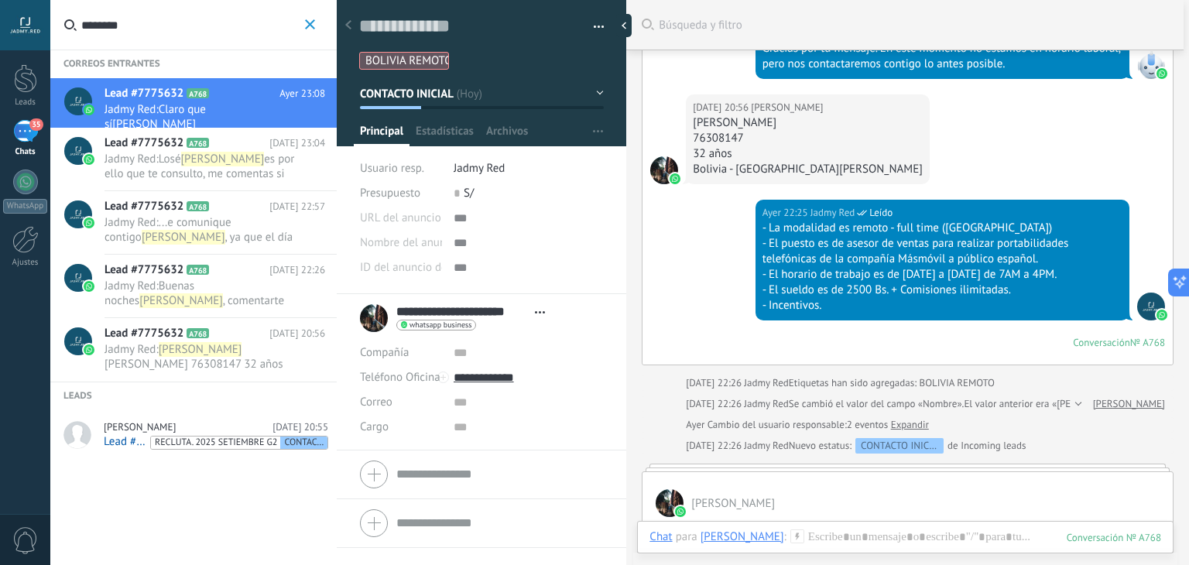
click at [669, 221] on div "[DATE] 22:25 Jadmy Red Leído - La modalidad es remoto - full time ([GEOGRAPHIC_…" at bounding box center [908, 282] width 530 height 165
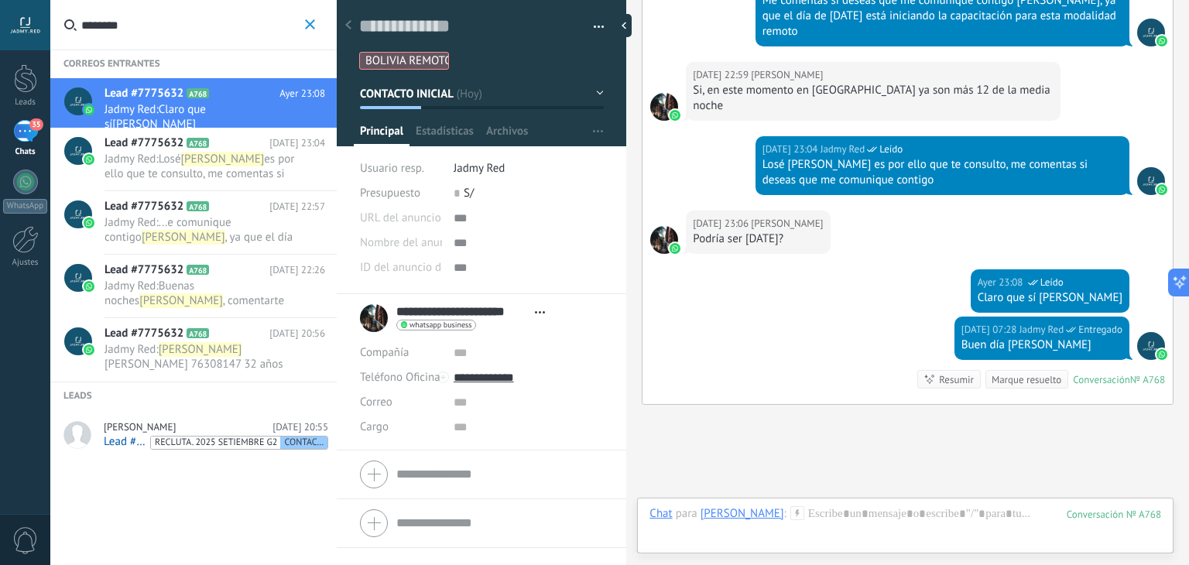
scroll to position [1555, 0]
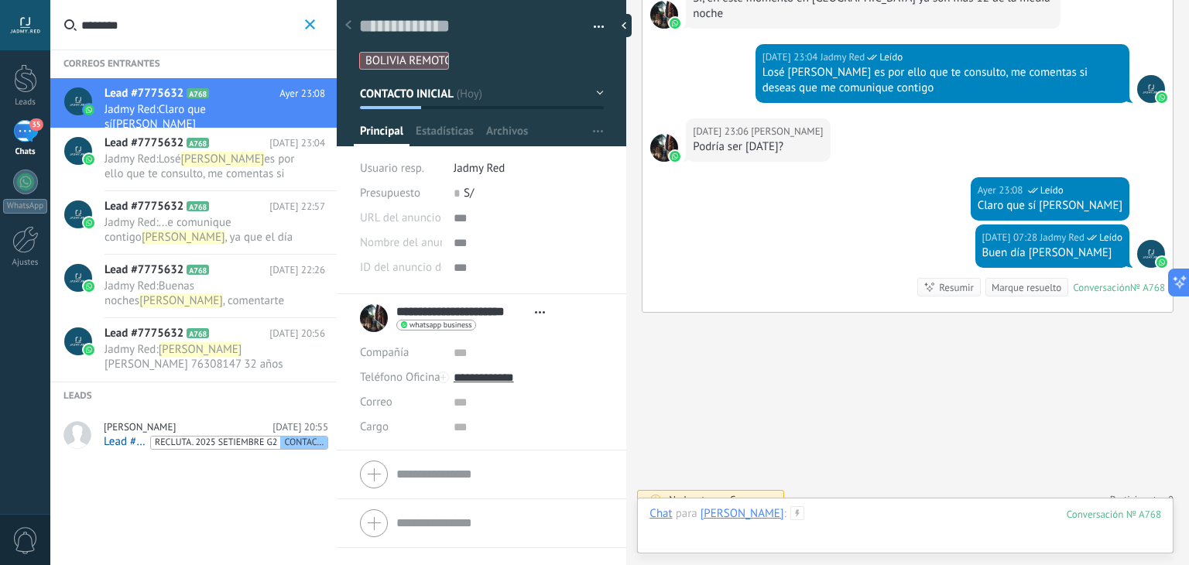
click at [882, 514] on div at bounding box center [906, 529] width 512 height 46
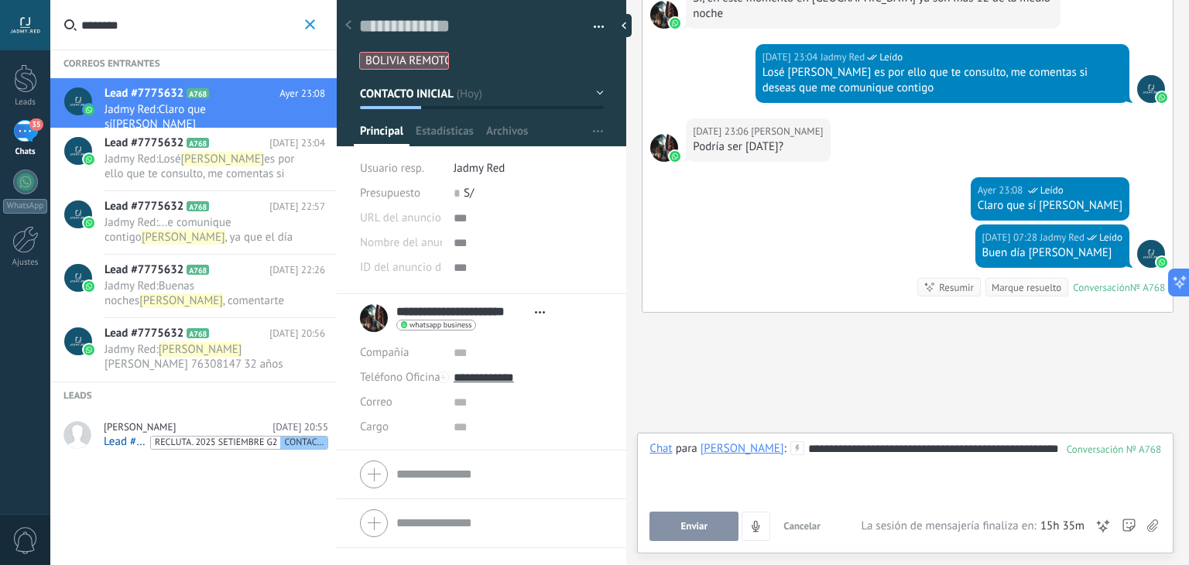
click at [664, 537] on button "Enviar" at bounding box center [694, 526] width 89 height 29
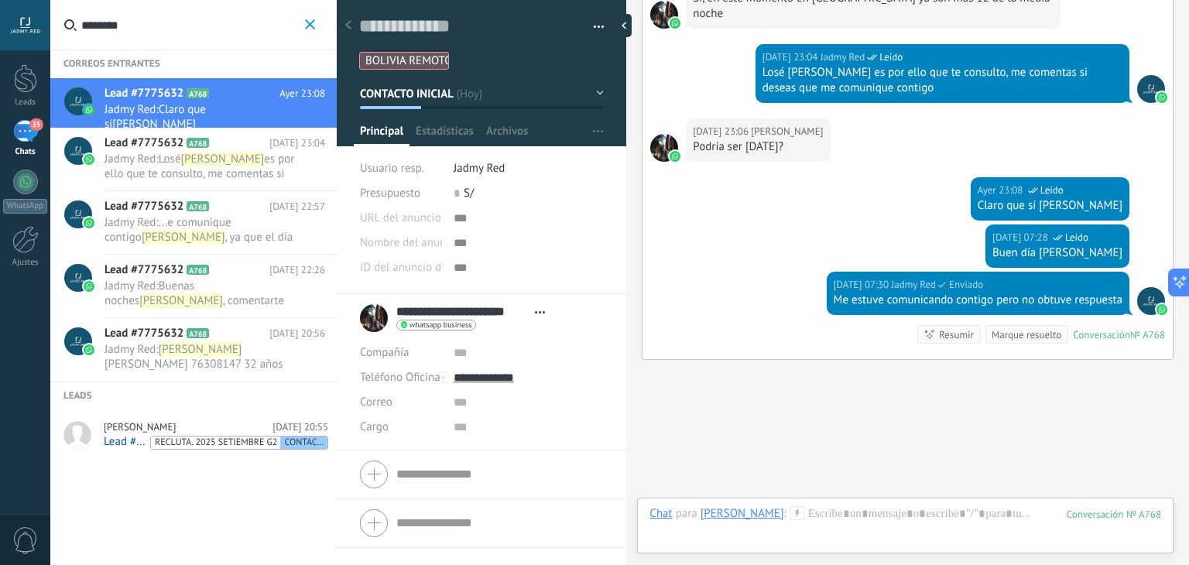
scroll to position [1603, 0]
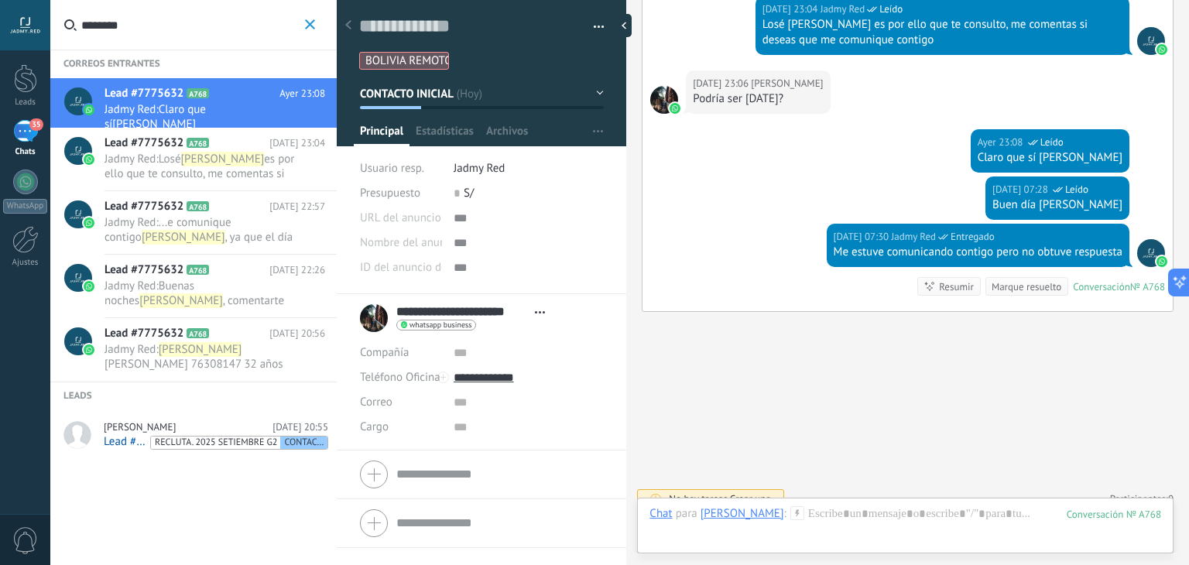
click at [313, 22] on icon "button" at bounding box center [310, 24] width 10 height 10
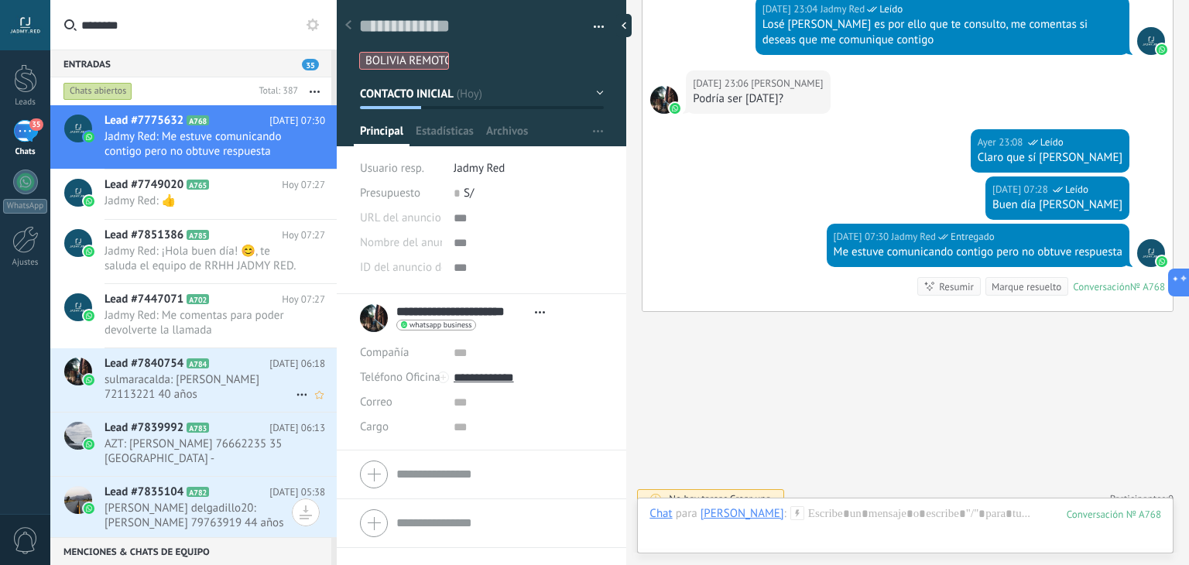
click at [227, 375] on span "sulmaracalda: [PERSON_NAME] 72113221 40 años [GEOGRAPHIC_DATA]-[GEOGRAPHIC_DATA…" at bounding box center [200, 386] width 191 height 29
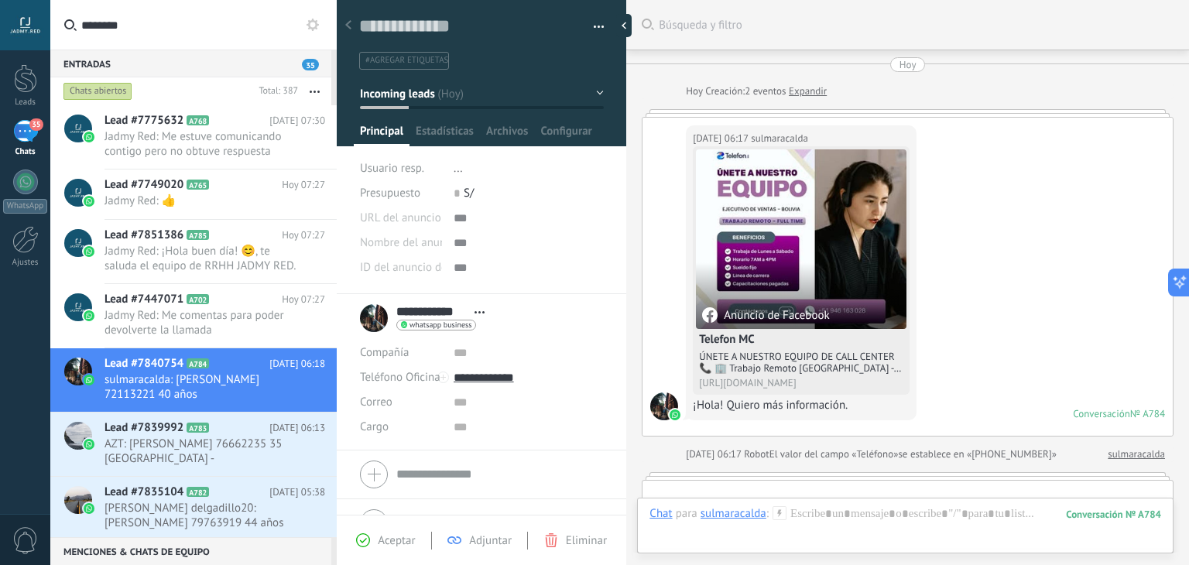
scroll to position [557, 0]
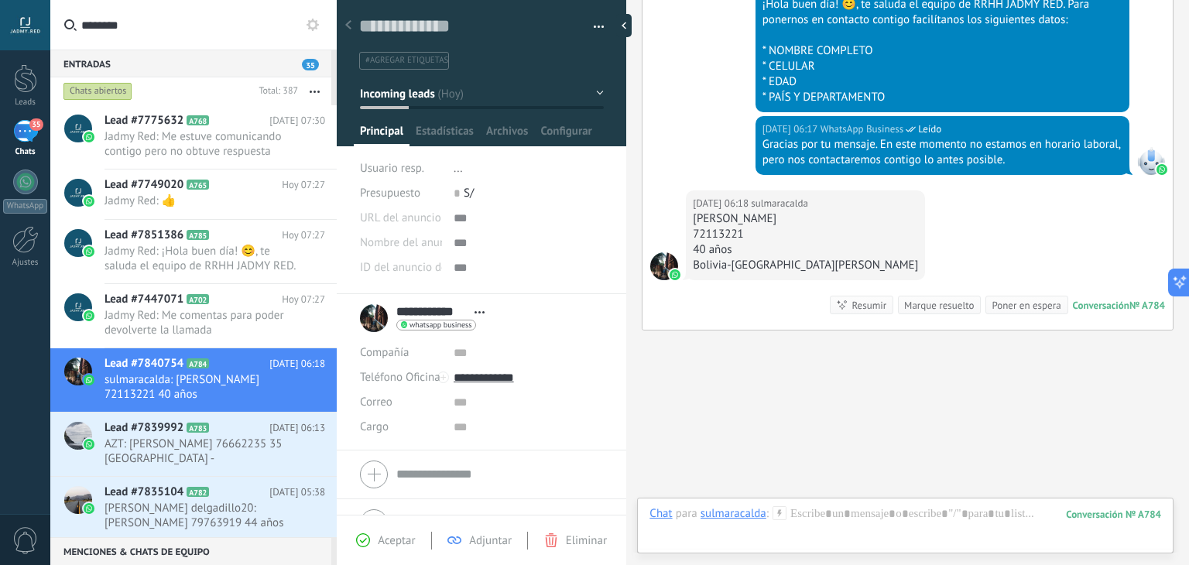
click at [904, 298] on div "Marque resuelto" at bounding box center [939, 305] width 70 height 15
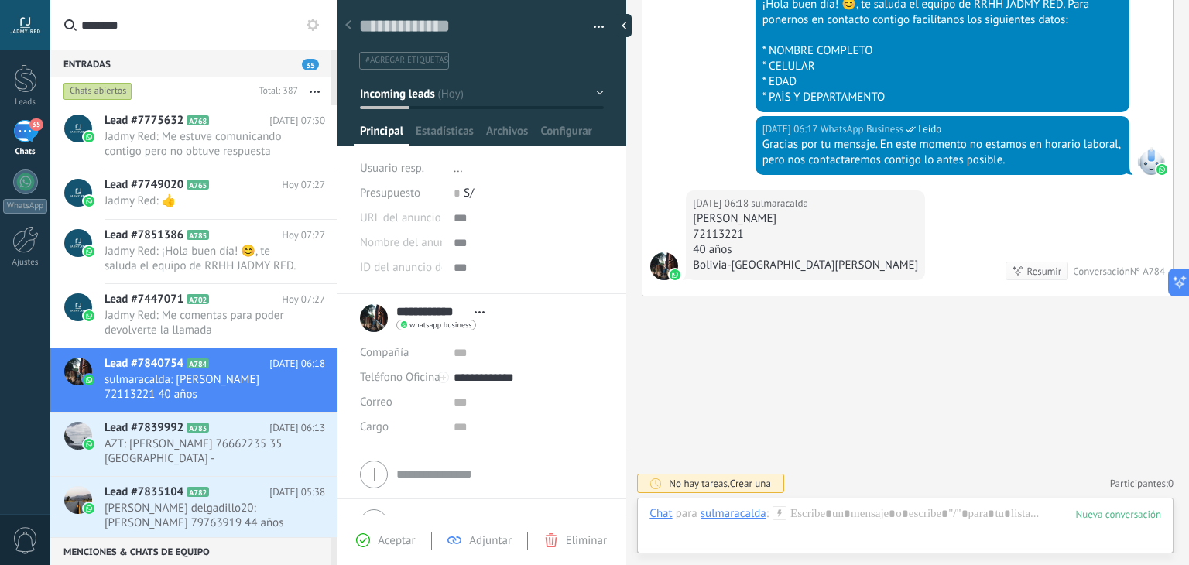
scroll to position [582, 0]
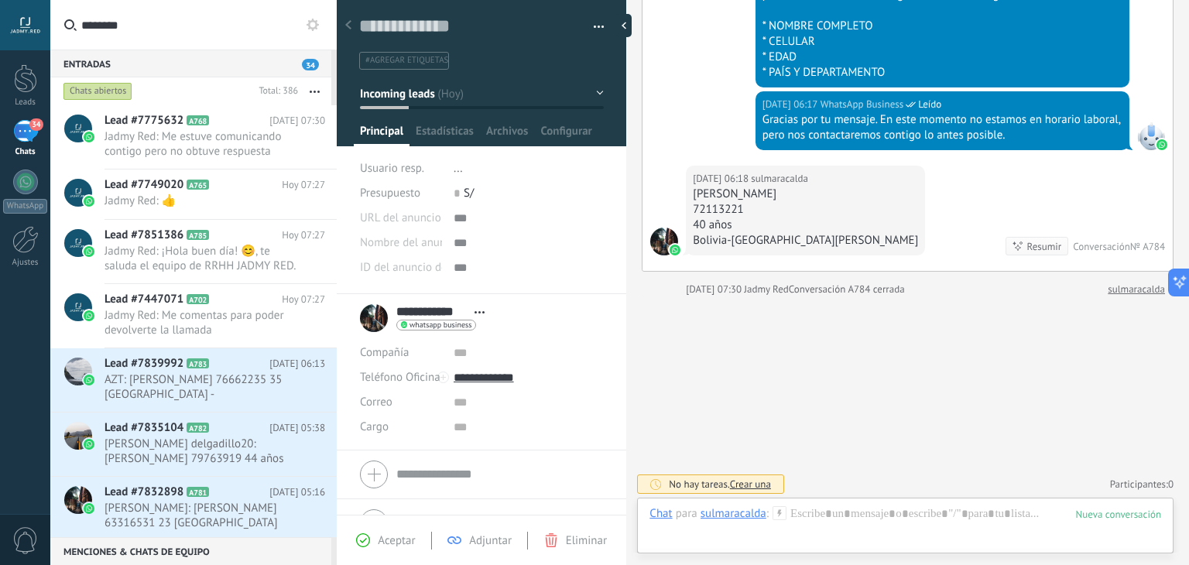
click at [427, 94] on span "Incoming leads" at bounding box center [397, 93] width 75 height 15
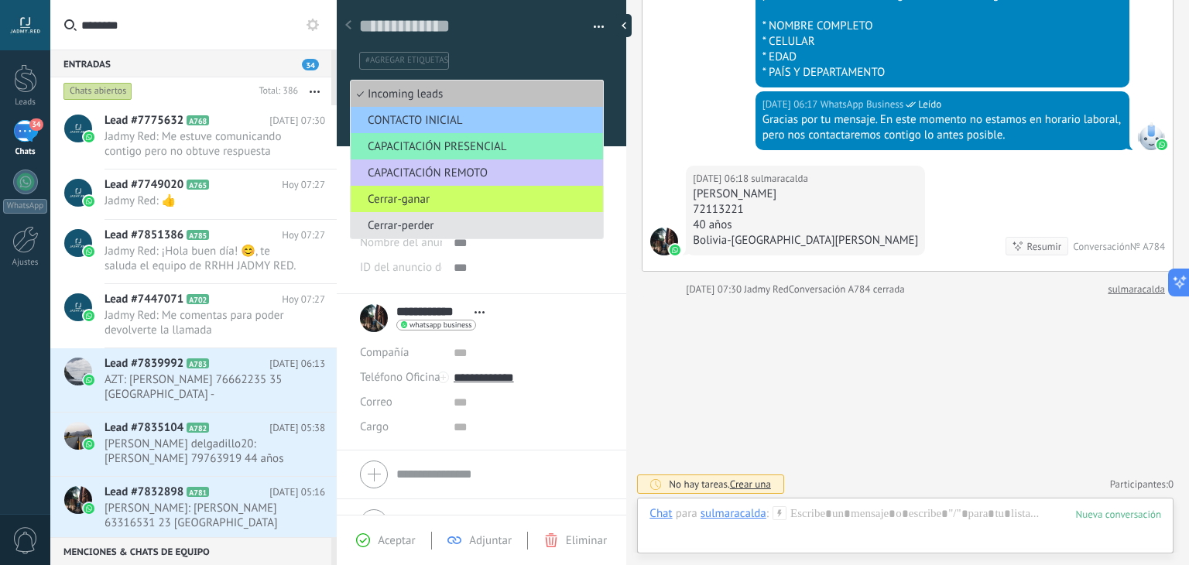
click at [449, 230] on span "Cerrar-perder" at bounding box center [475, 225] width 248 height 15
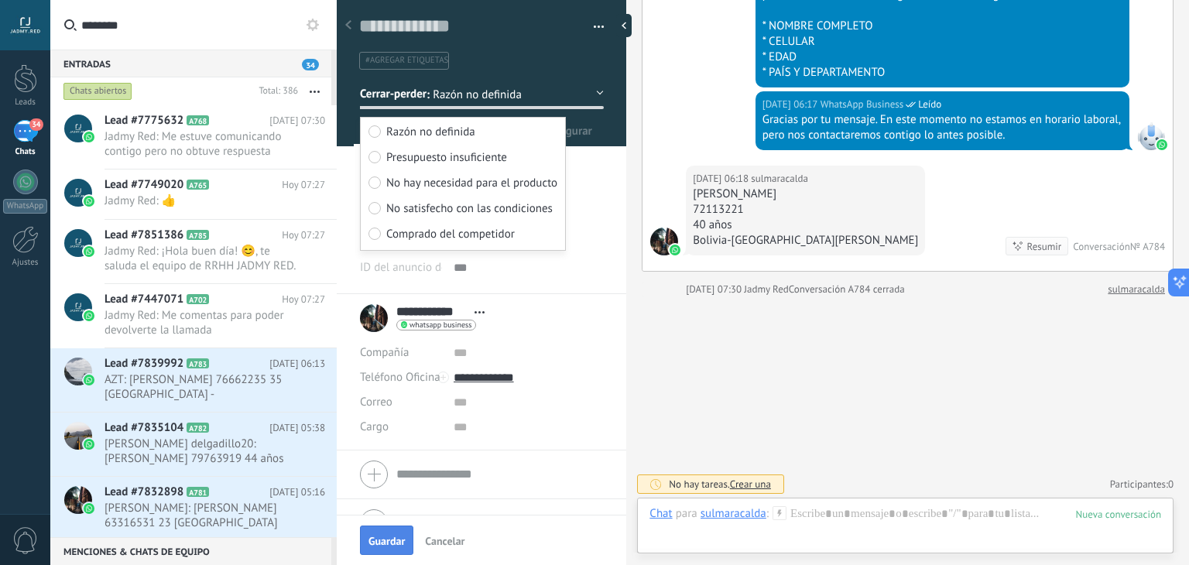
click at [403, 540] on span "Guardar" at bounding box center [387, 541] width 36 height 11
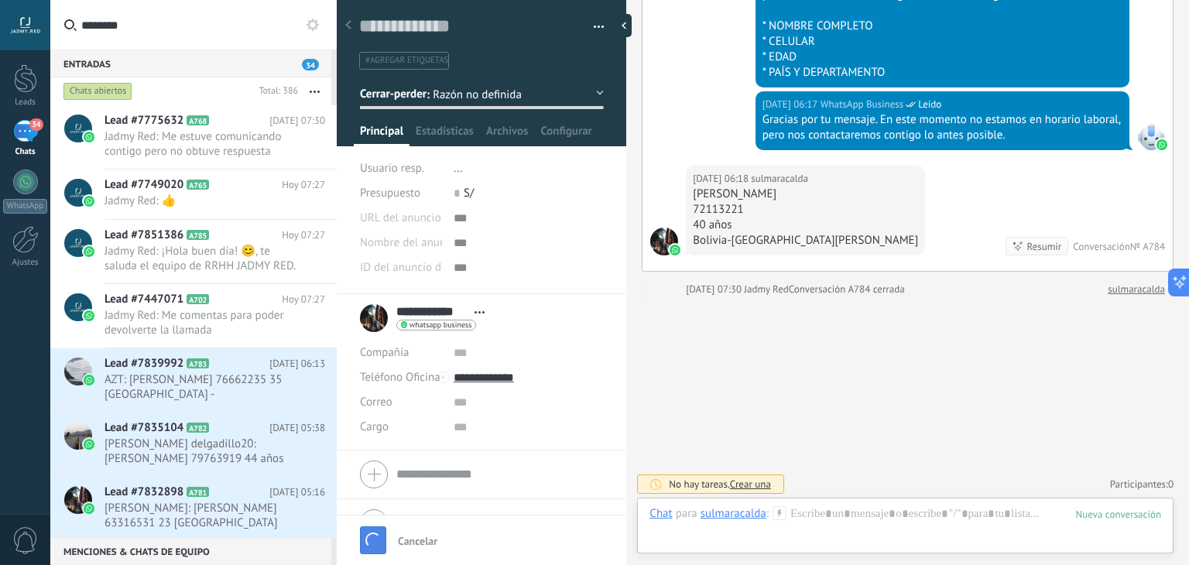
scroll to position [710, 0]
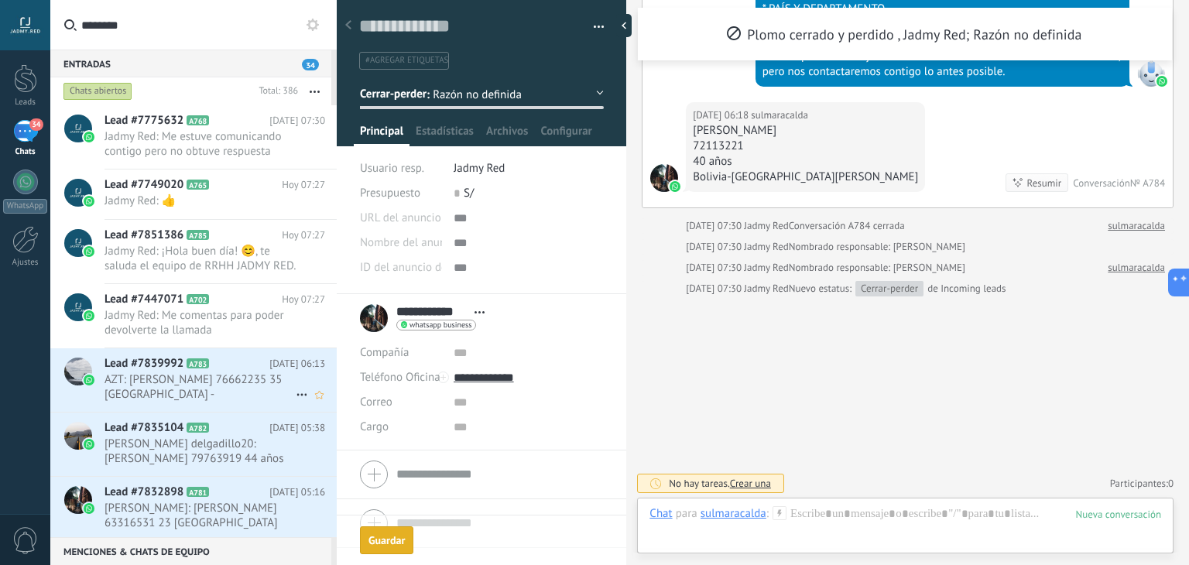
click at [177, 393] on span "AZT: [PERSON_NAME] 76662235 35 [GEOGRAPHIC_DATA] - [GEOGRAPHIC_DATA][PERSON_NAM…" at bounding box center [200, 386] width 191 height 29
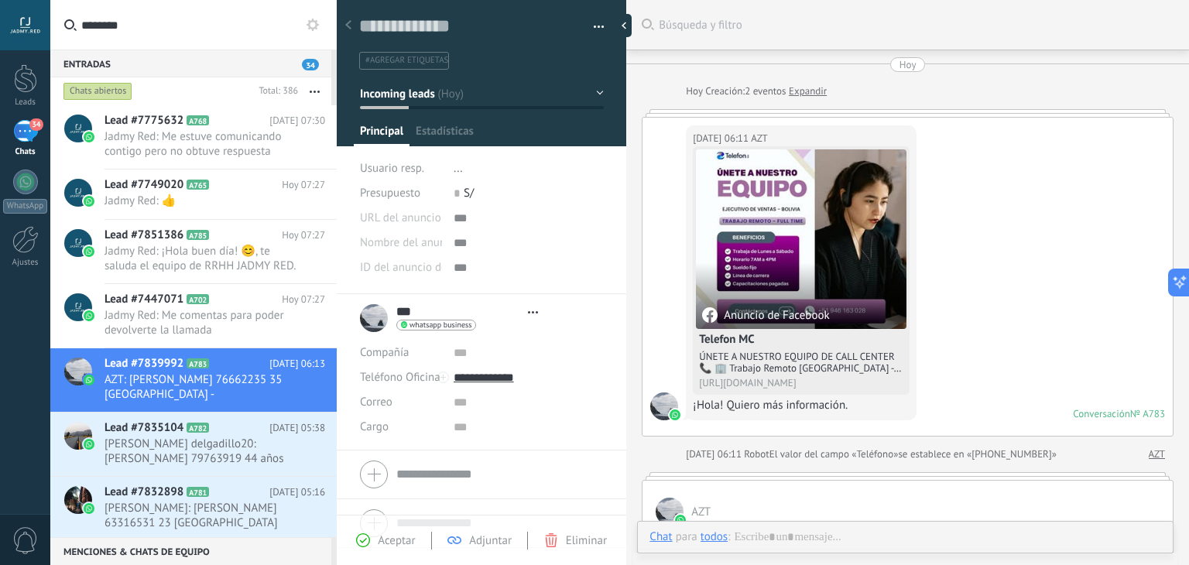
type textarea "**********"
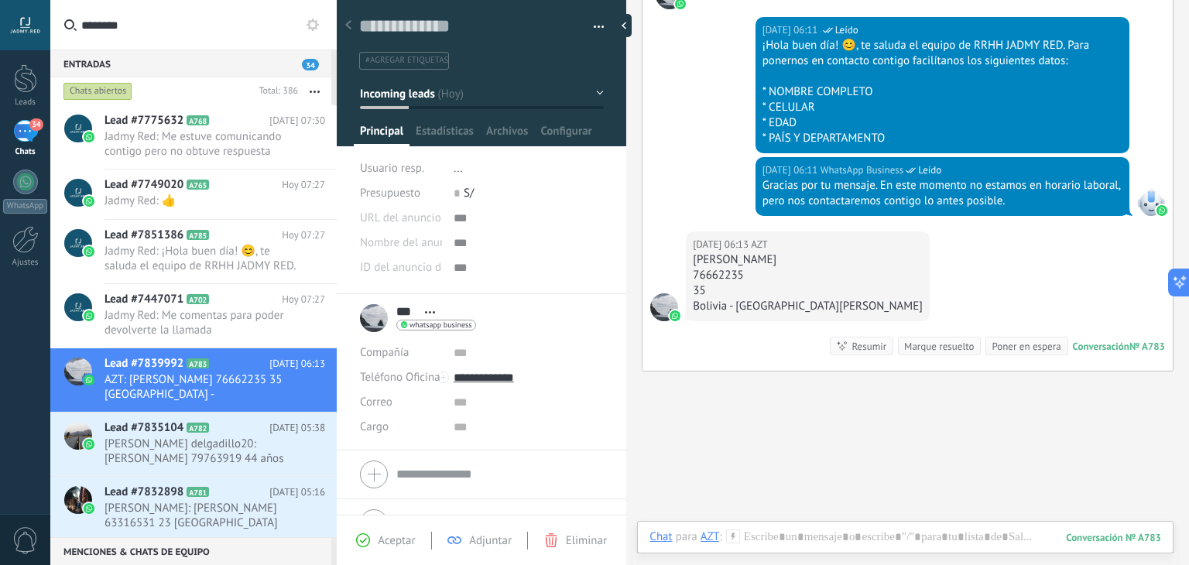
drag, startPoint x: 694, startPoint y: 258, endPoint x: 832, endPoint y: 259, distance: 137.8
click at [832, 259] on div "[DATE] 06:13 AZT [PERSON_NAME] 76662235 35 [GEOGRAPHIC_DATA] - santa [PERSON_NA…" at bounding box center [908, 300] width 530 height 139
copy div "[PERSON_NAME]"
click at [742, 303] on div "Bolivia - [GEOGRAPHIC_DATA][PERSON_NAME]" at bounding box center [808, 306] width 230 height 15
click at [423, 60] on span "#agregar etiquetas" at bounding box center [406, 60] width 83 height 11
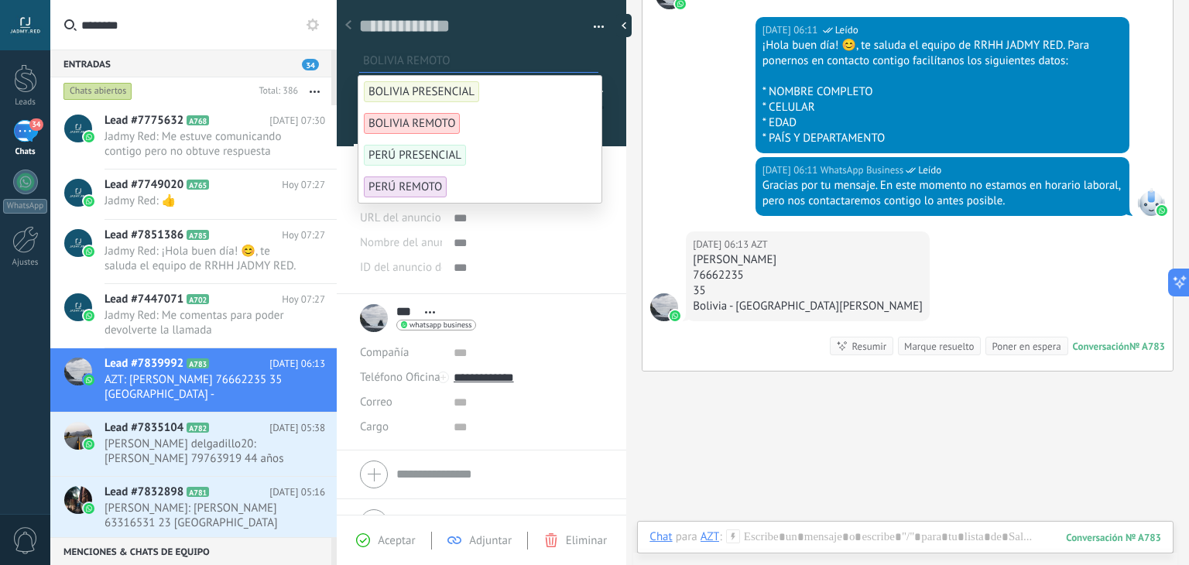
click at [436, 129] on span "BOLIVIA REMOTO" at bounding box center [412, 123] width 96 height 21
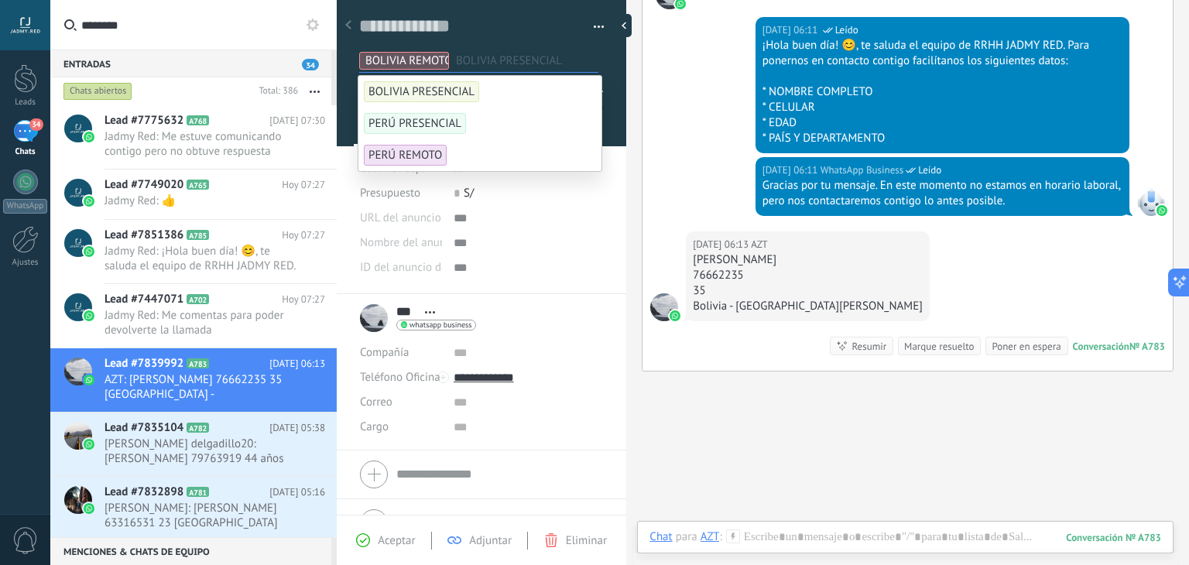
click at [722, 142] on div "[DATE] 06:11 WhatsApp Business Leído ¡Hola buen día! 😊, te saluda el equipo de …" at bounding box center [908, 83] width 530 height 148
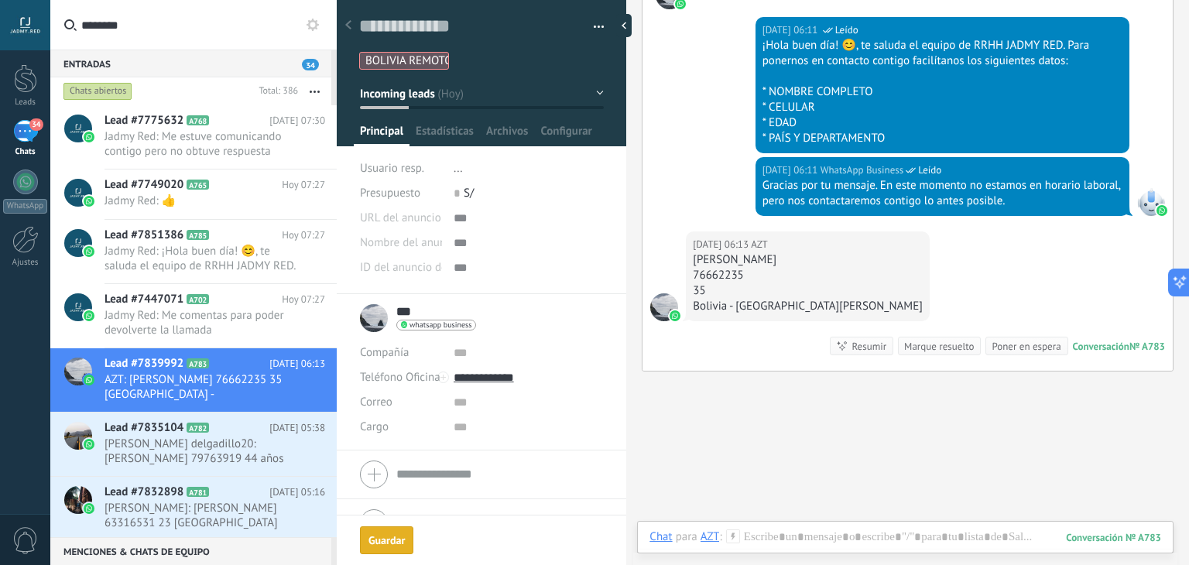
click at [414, 310] on input "***" at bounding box center [406, 311] width 21 height 15
click at [0, 0] on input "***" at bounding box center [0, 0] width 0 height 0
paste input "**********"
type input "**********"
click at [387, 537] on span "Guardar" at bounding box center [387, 541] width 36 height 11
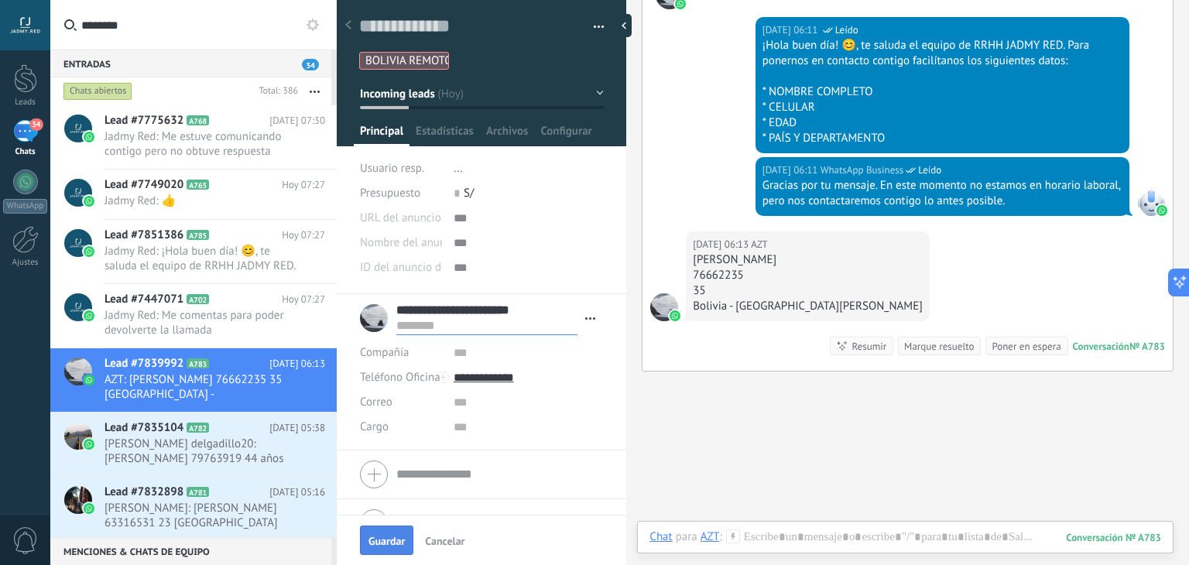
type input "**********"
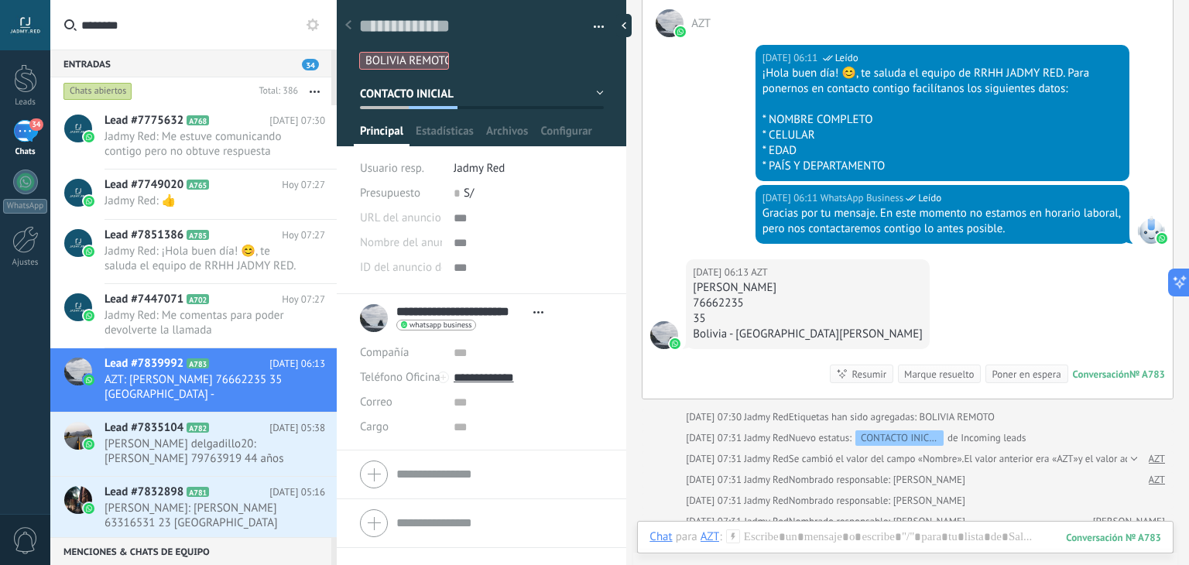
scroll to position [709, 0]
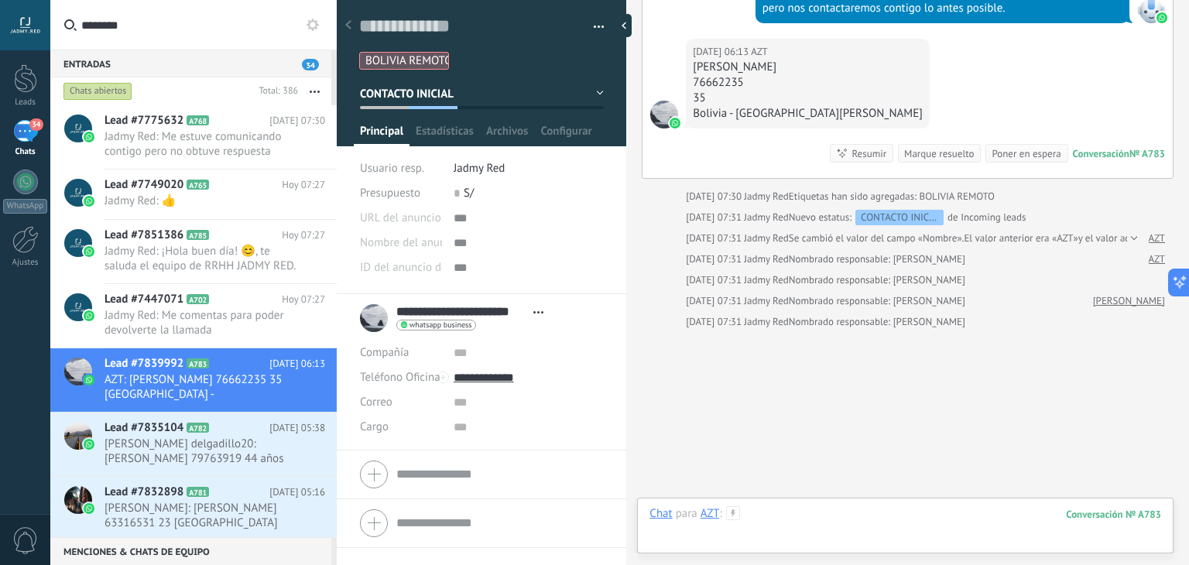
click at [828, 516] on div at bounding box center [906, 529] width 512 height 46
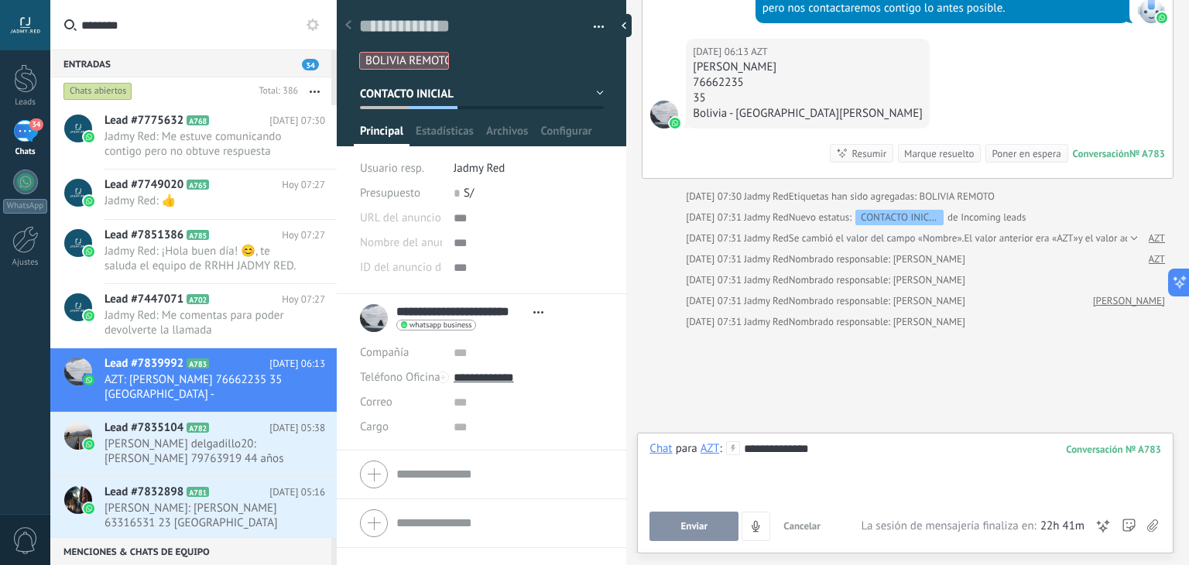
click at [808, 526] on span "Cancelar" at bounding box center [801, 525] width 37 height 13
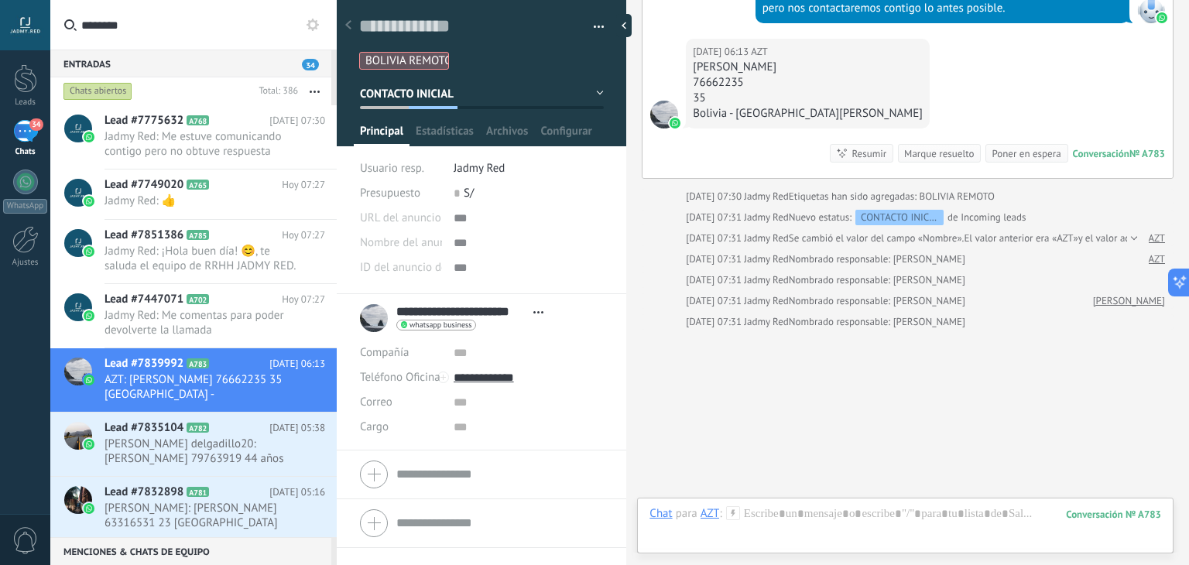
click at [729, 514] on icon at bounding box center [733, 513] width 14 height 14
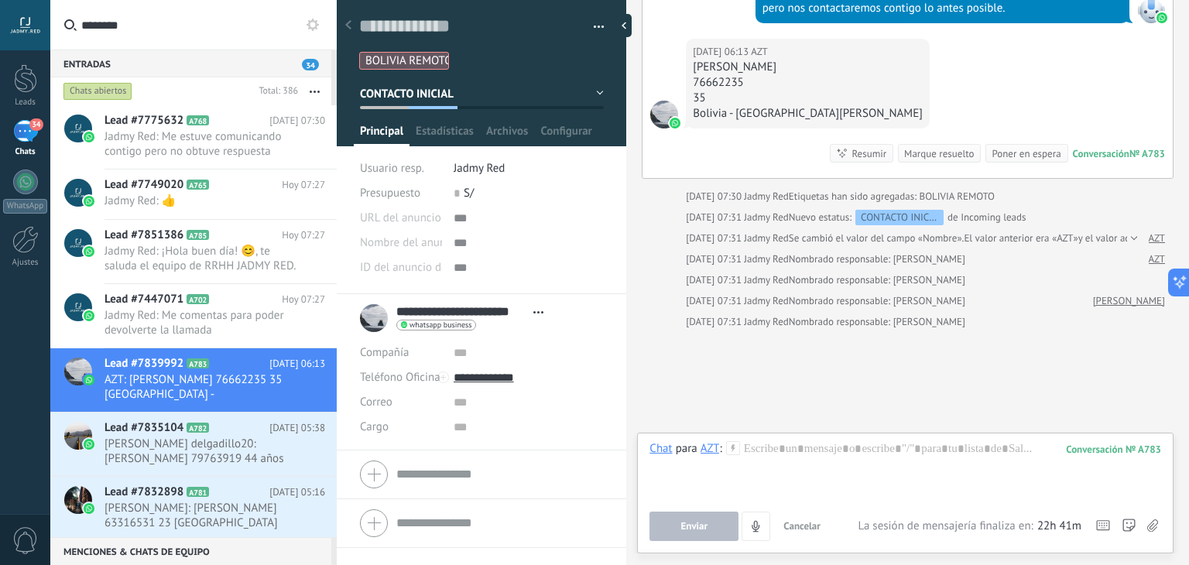
click at [805, 530] on span "Cancelar" at bounding box center [801, 525] width 37 height 13
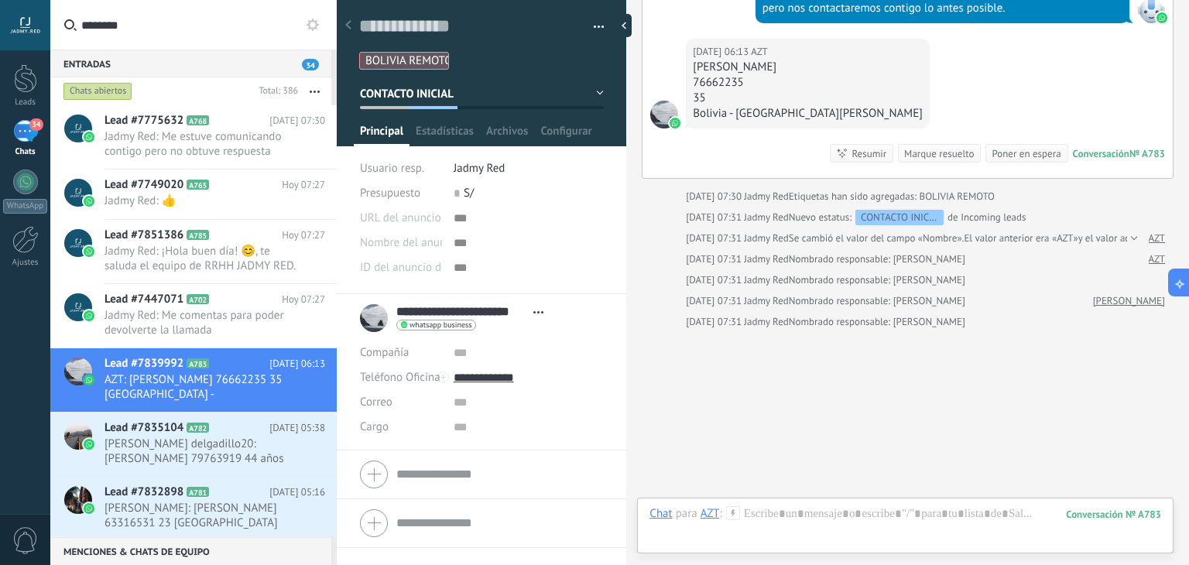
click at [732, 513] on icon at bounding box center [733, 513] width 14 height 14
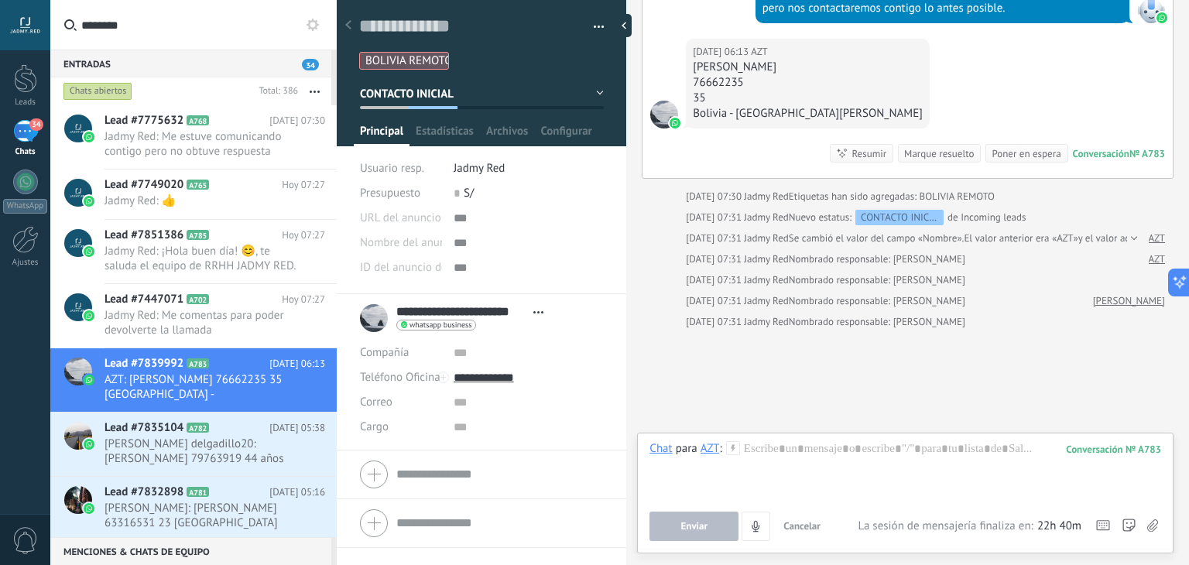
click at [179, 19] on input "********" at bounding box center [202, 25] width 243 height 50
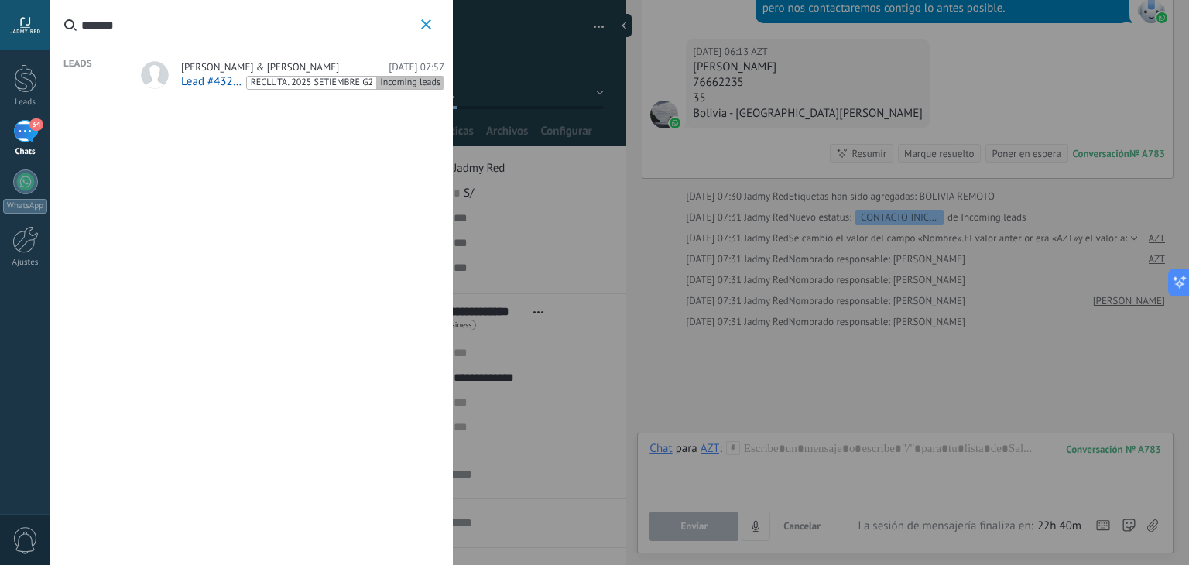
type input "*******"
click at [420, 22] on button "*******" at bounding box center [426, 24] width 18 height 19
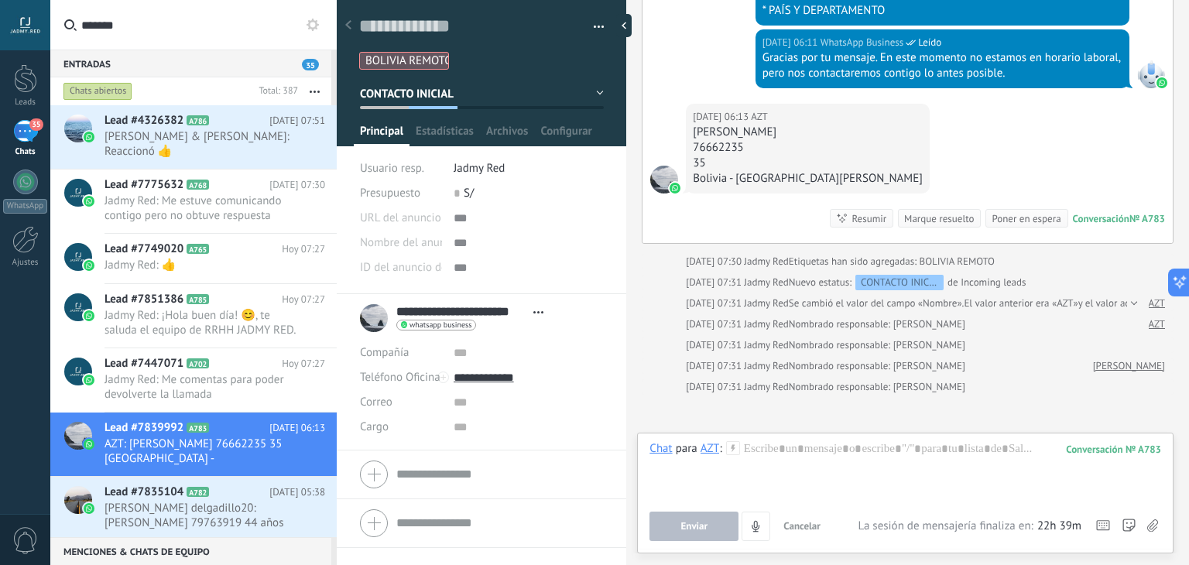
scroll to position [644, 0]
drag, startPoint x: 751, startPoint y: 146, endPoint x: 691, endPoint y: 140, distance: 60.7
click at [691, 140] on div "[DATE] 06:13 AZT [PERSON_NAME] 76662235 35 [GEOGRAPHIC_DATA] - [GEOGRAPHIC_DATA…" at bounding box center [808, 149] width 244 height 90
copy div "76662235"
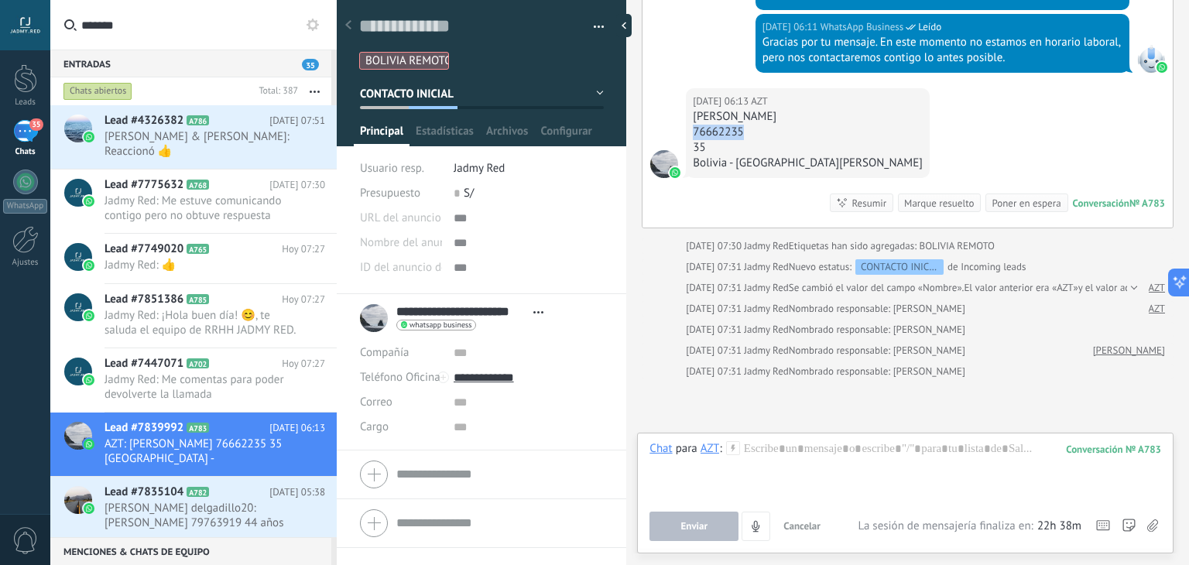
scroll to position [694, 0]
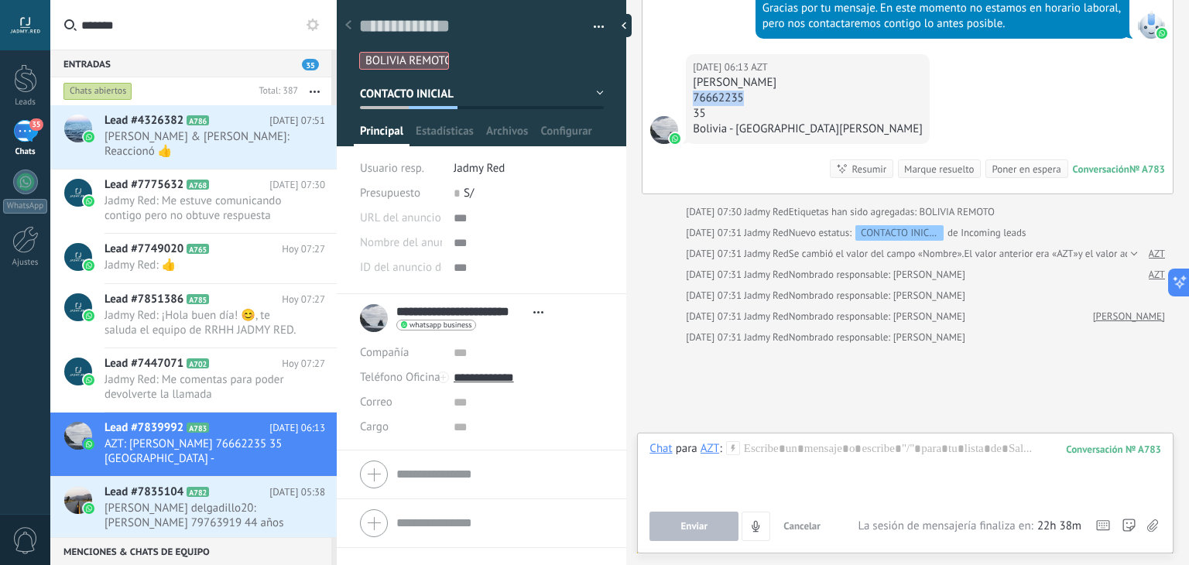
click at [731, 450] on icon at bounding box center [733, 448] width 14 height 14
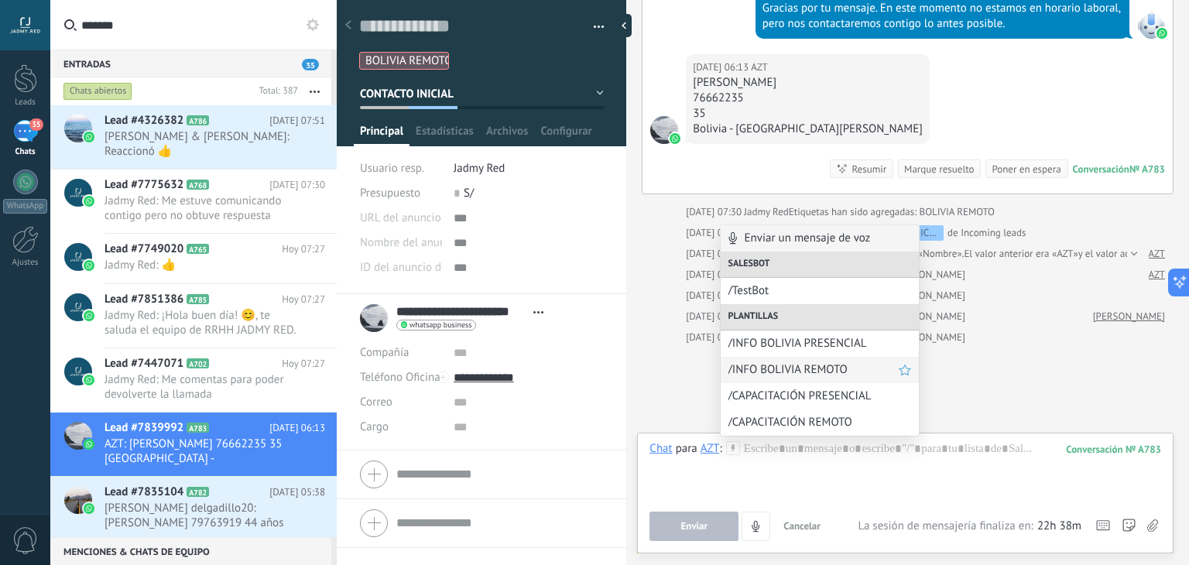
click at [805, 372] on span "/INFO BOLIVIA REMOTO" at bounding box center [814, 369] width 170 height 15
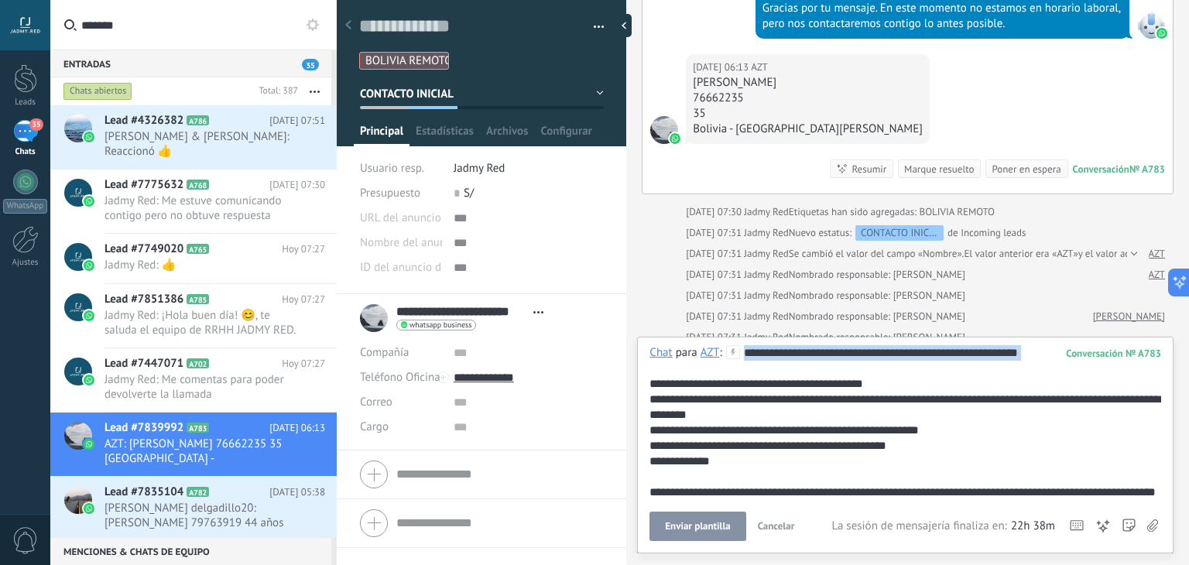
drag, startPoint x: 780, startPoint y: 365, endPoint x: 730, endPoint y: 338, distance: 56.5
click at [730, 338] on div "**********" at bounding box center [905, 445] width 537 height 217
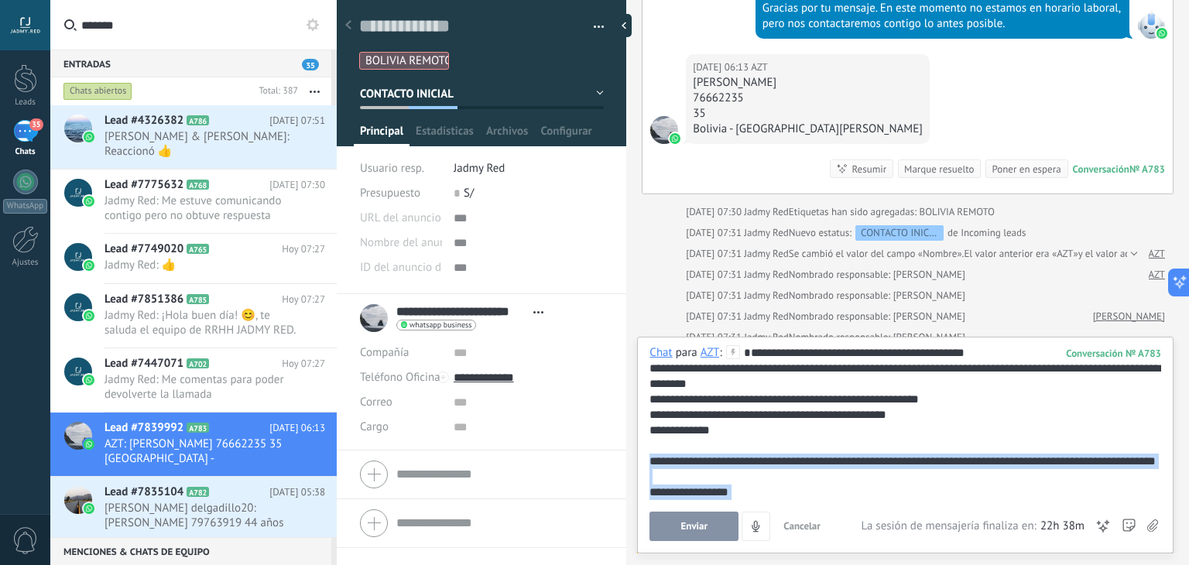
scroll to position [77, 0]
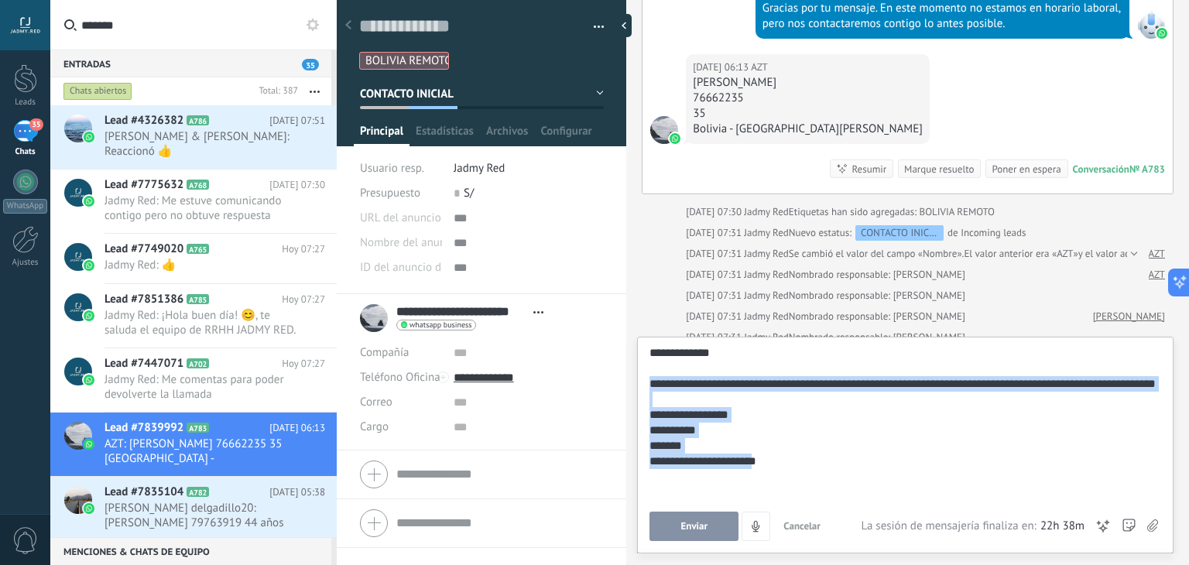
drag, startPoint x: 652, startPoint y: 473, endPoint x: 805, endPoint y: 555, distance: 173.9
click at [805, 555] on div "Buscar Búsqueda y filtro Carga más [DATE] [DATE] Creación: 2 eventos Expandir […" at bounding box center [907, 282] width 563 height 565
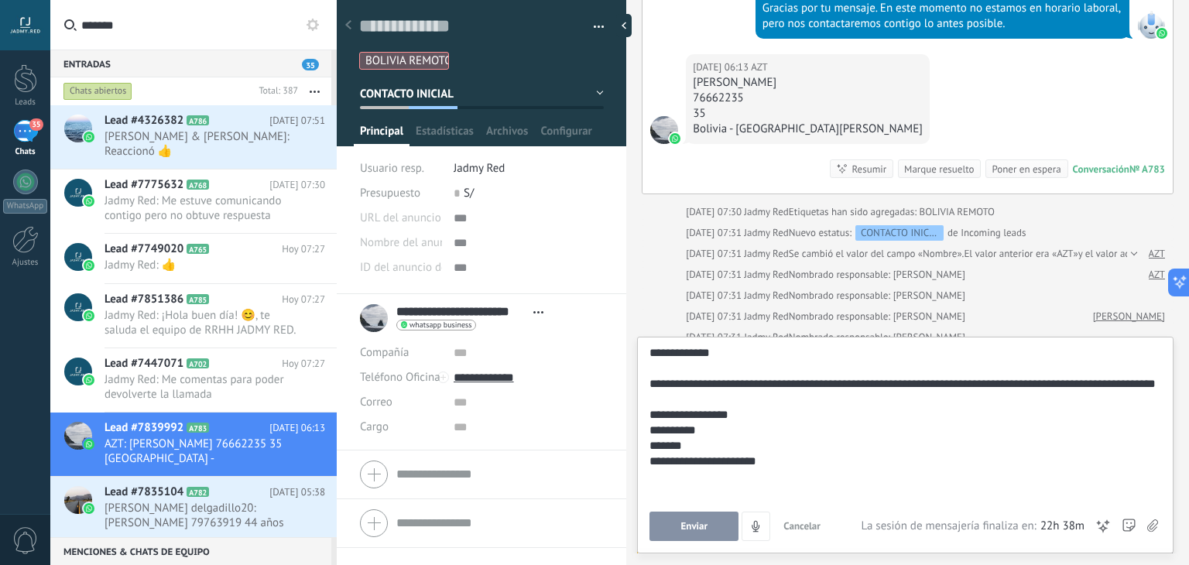
scroll to position [0, 0]
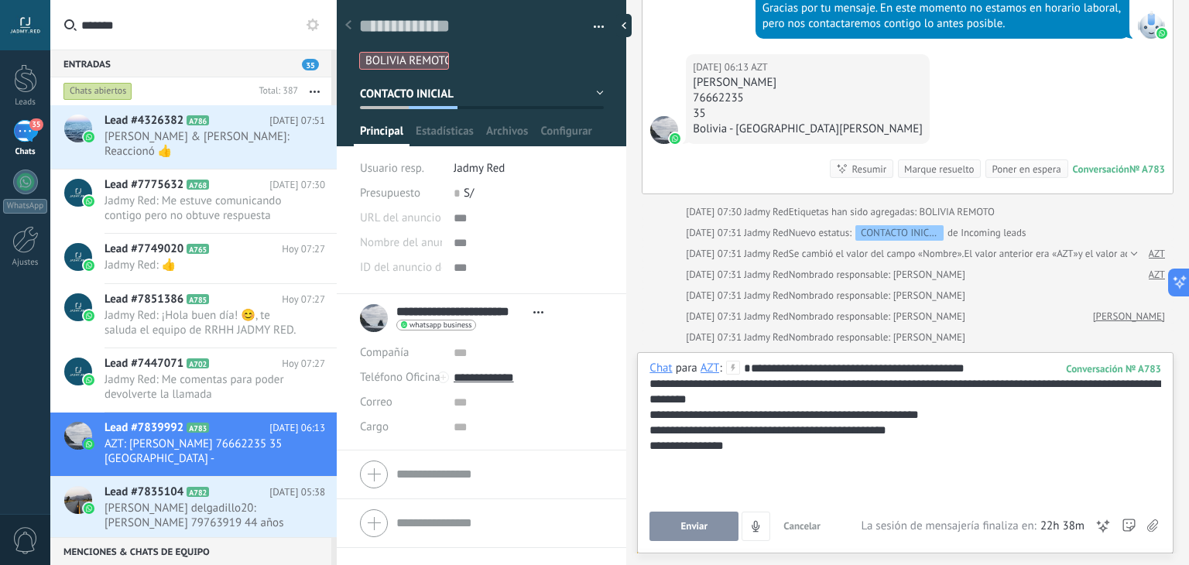
click at [697, 526] on span "Enviar" at bounding box center [694, 526] width 27 height 11
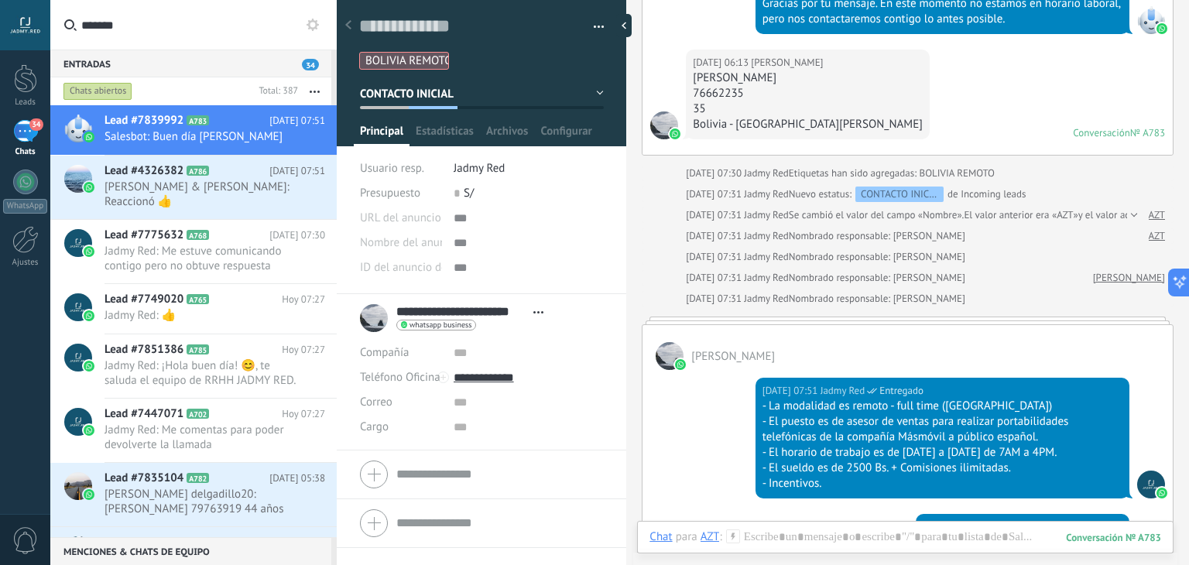
scroll to position [762, 0]
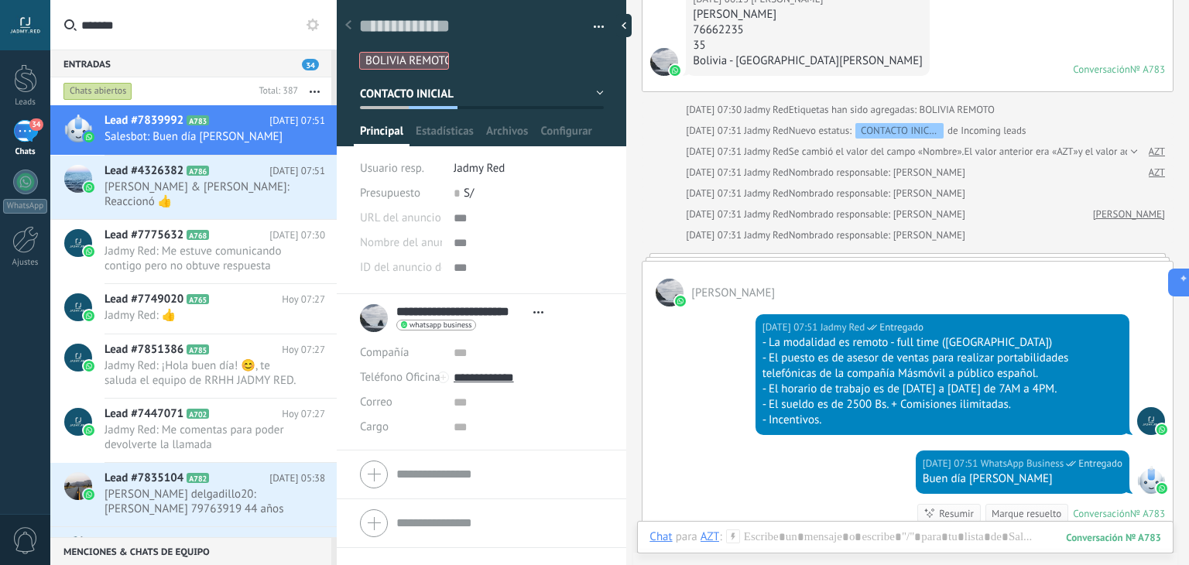
click at [712, 468] on div "[DATE] 07:51 WhatsApp Business Entregado Buen día [PERSON_NAME] Conversación № …" at bounding box center [908, 494] width 530 height 87
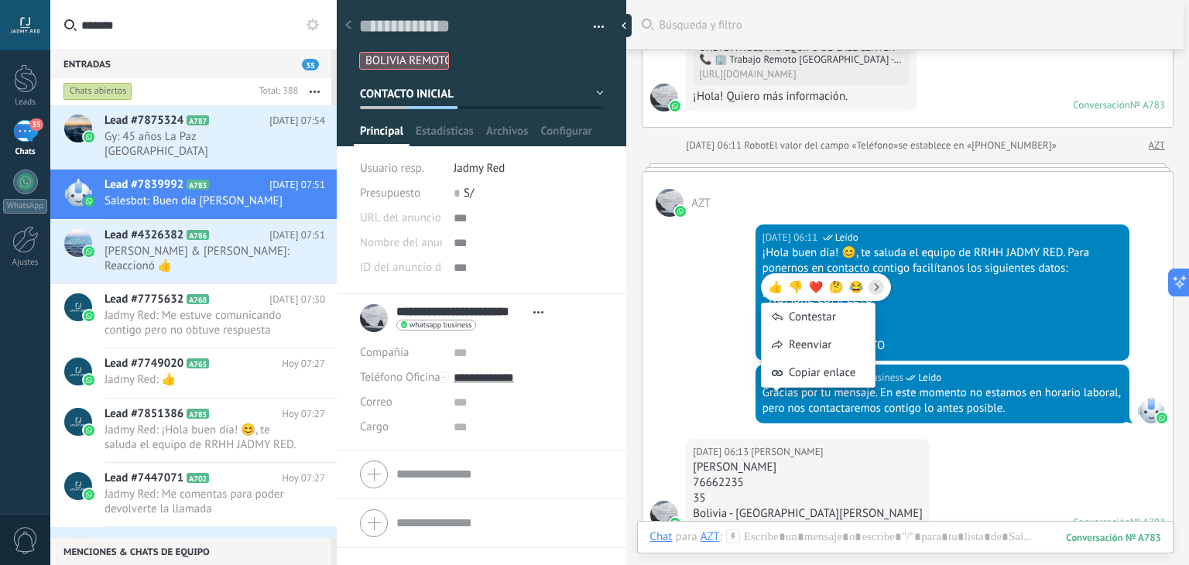
scroll to position [235, 0]
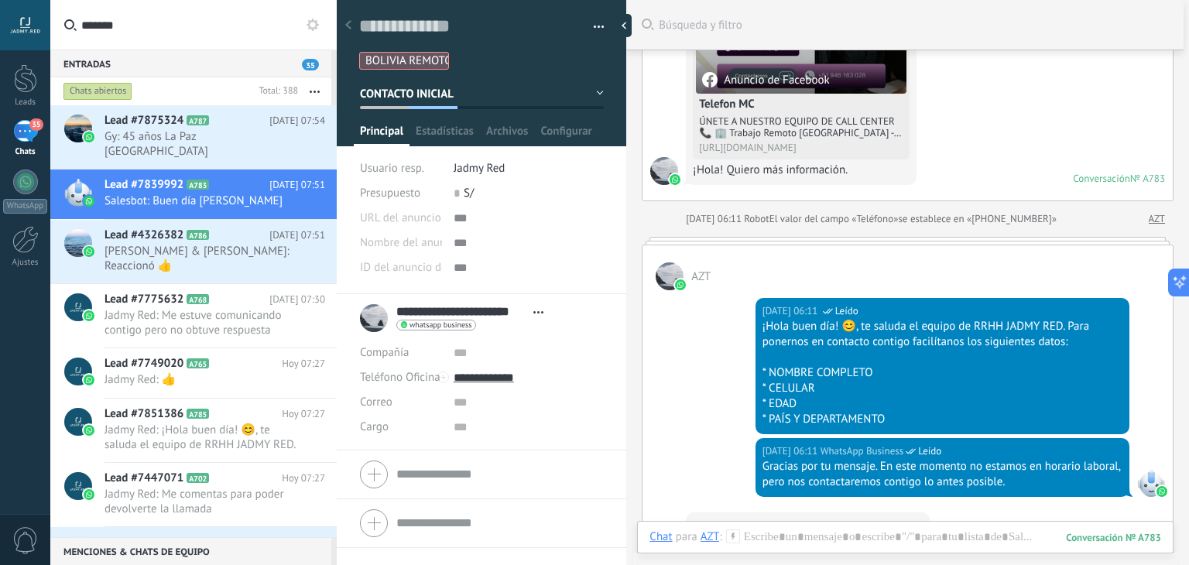
click at [707, 379] on div "[DATE] 06:11 WhatsApp Business Leído ¡Hola buen día! 😊, te saluda el equipo de …" at bounding box center [908, 364] width 530 height 148
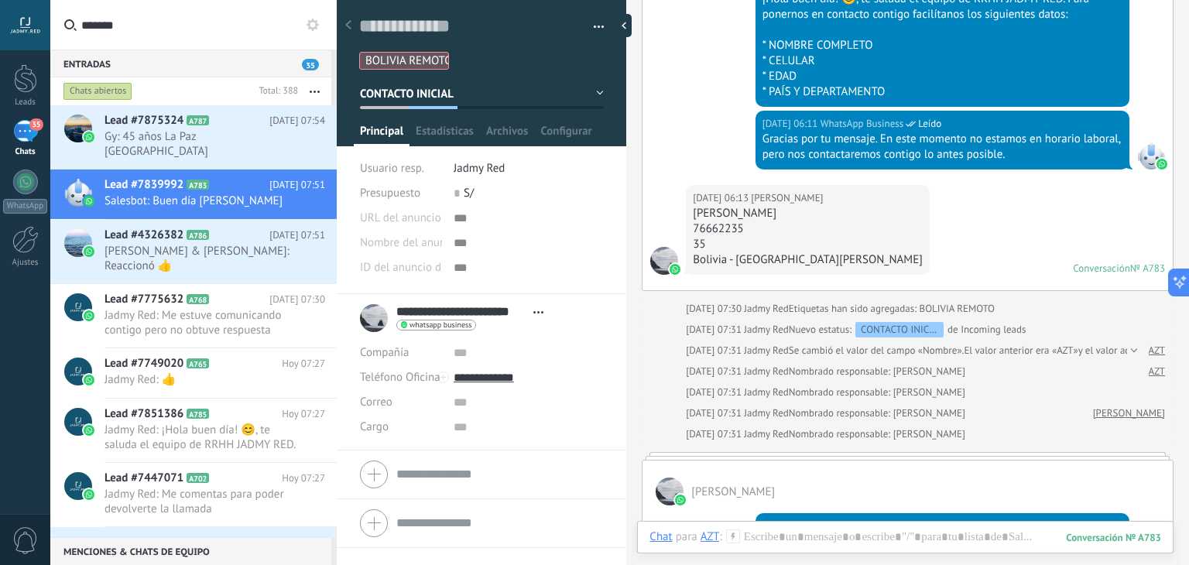
scroll to position [1003, 0]
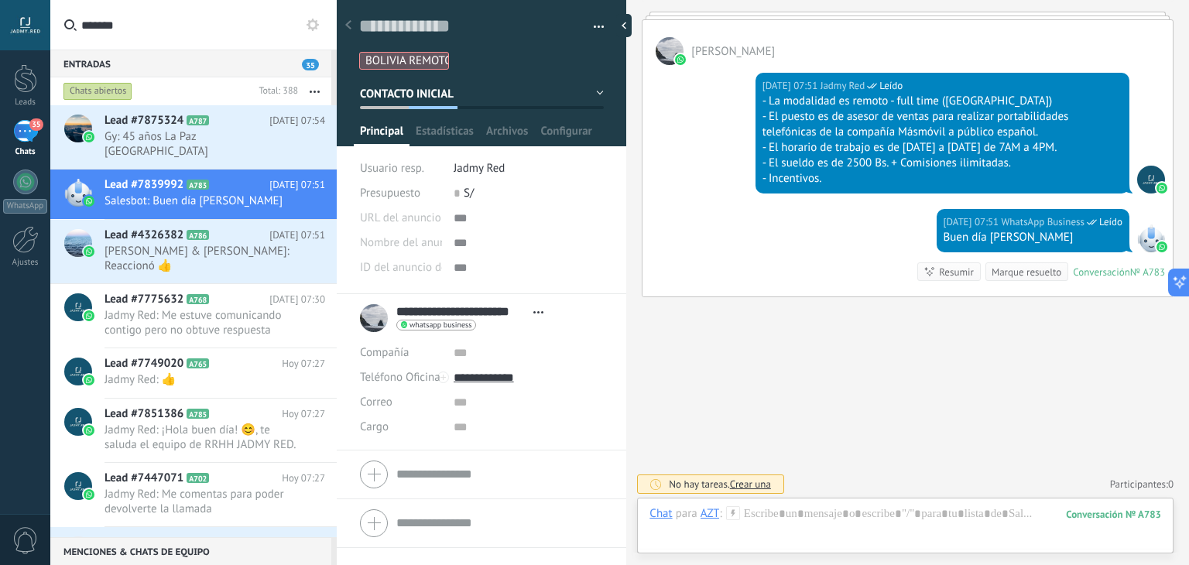
click at [703, 270] on div "[DATE] 07:51 WhatsApp Business Leído Buen día [PERSON_NAME] Conversación № A783…" at bounding box center [908, 252] width 530 height 87
click at [707, 249] on div "[DATE] 07:51 WhatsApp Business Leído Buen día [PERSON_NAME] Conversación № A783…" at bounding box center [908, 252] width 530 height 87
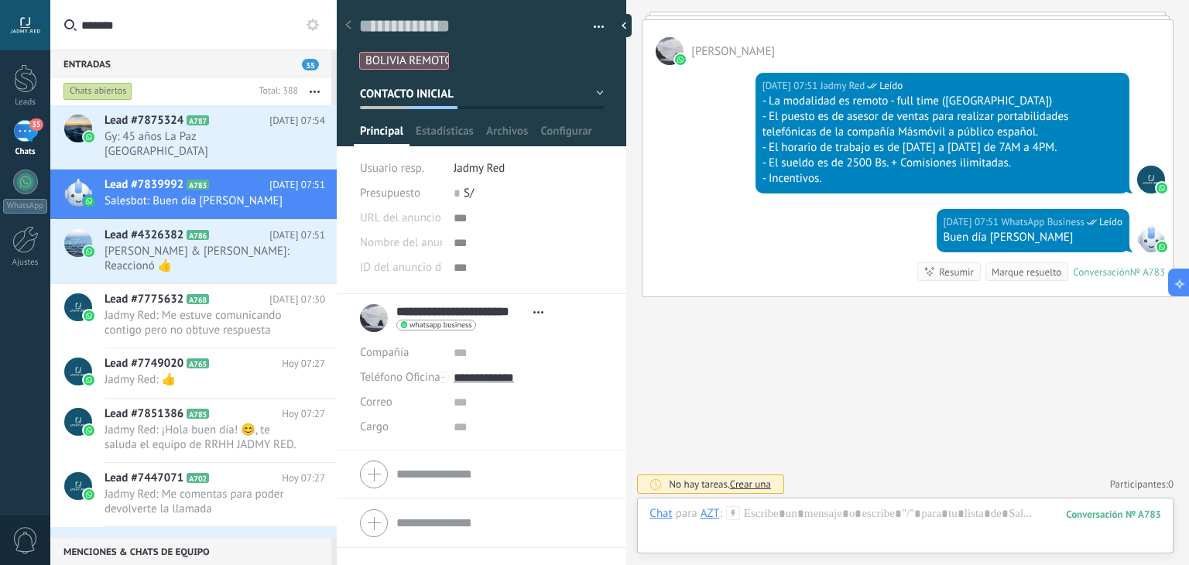
click at [719, 254] on div "[DATE] 07:51 WhatsApp Business Leído Buen día [PERSON_NAME] Conversación № A783…" at bounding box center [908, 252] width 530 height 87
click at [780, 226] on div "[DATE] 07:51 WhatsApp Business Leído Buen día [PERSON_NAME] Conversación № A783…" at bounding box center [908, 252] width 530 height 87
click at [212, 356] on h2 "Lead #7749020 A765" at bounding box center [193, 363] width 177 height 15
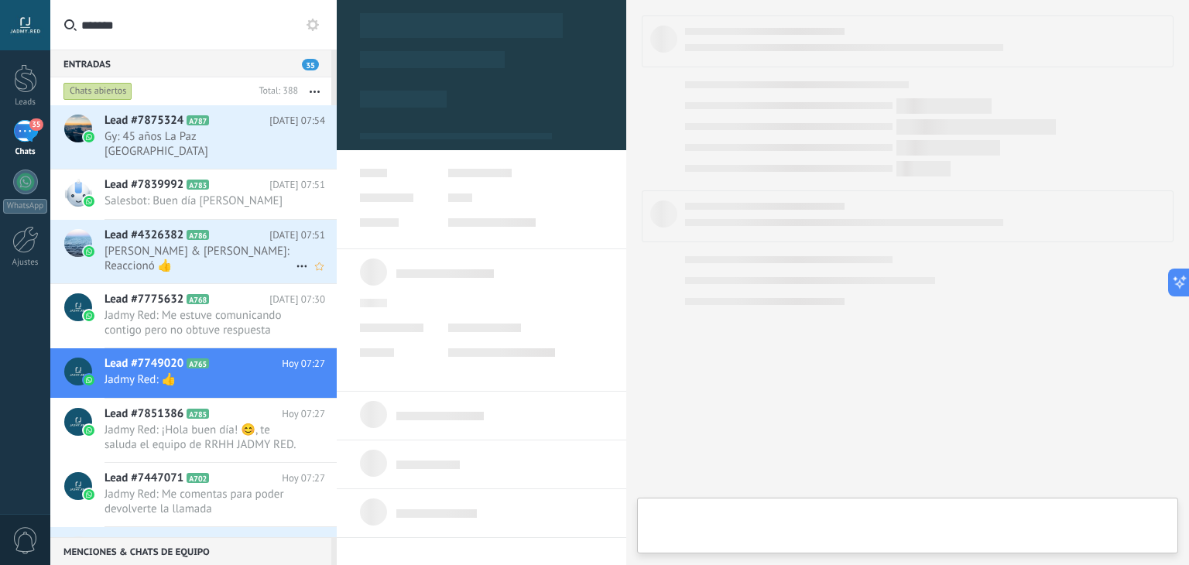
click at [207, 249] on div "Lead #4326382 A786 [DATE] 07:51 [PERSON_NAME] & [PERSON_NAME]: Reaccionó 👍" at bounding box center [221, 251] width 232 height 63
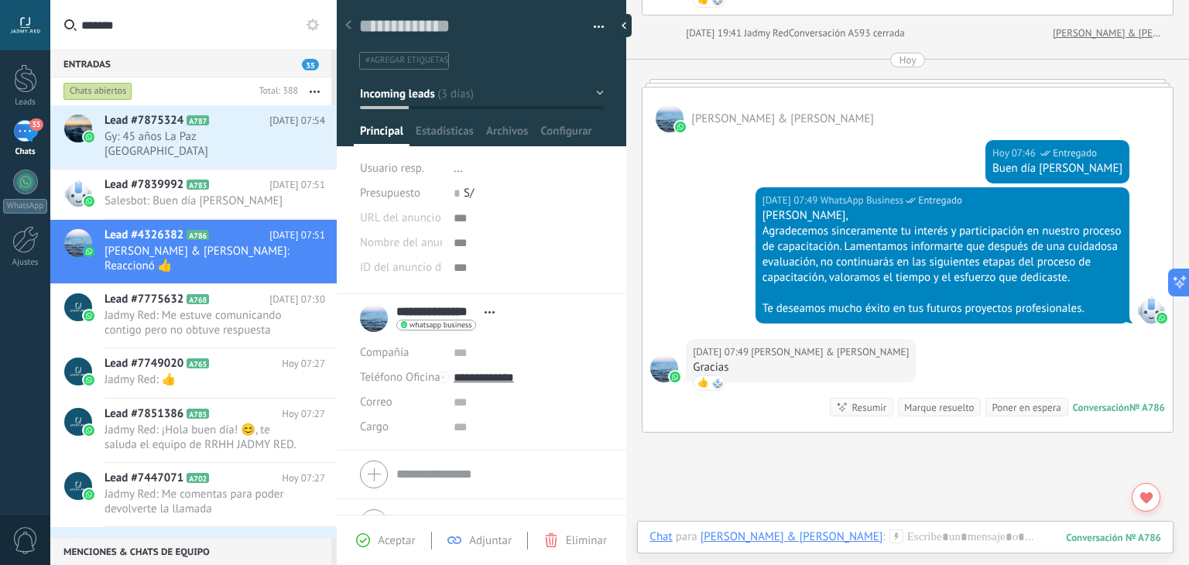
scroll to position [766, 0]
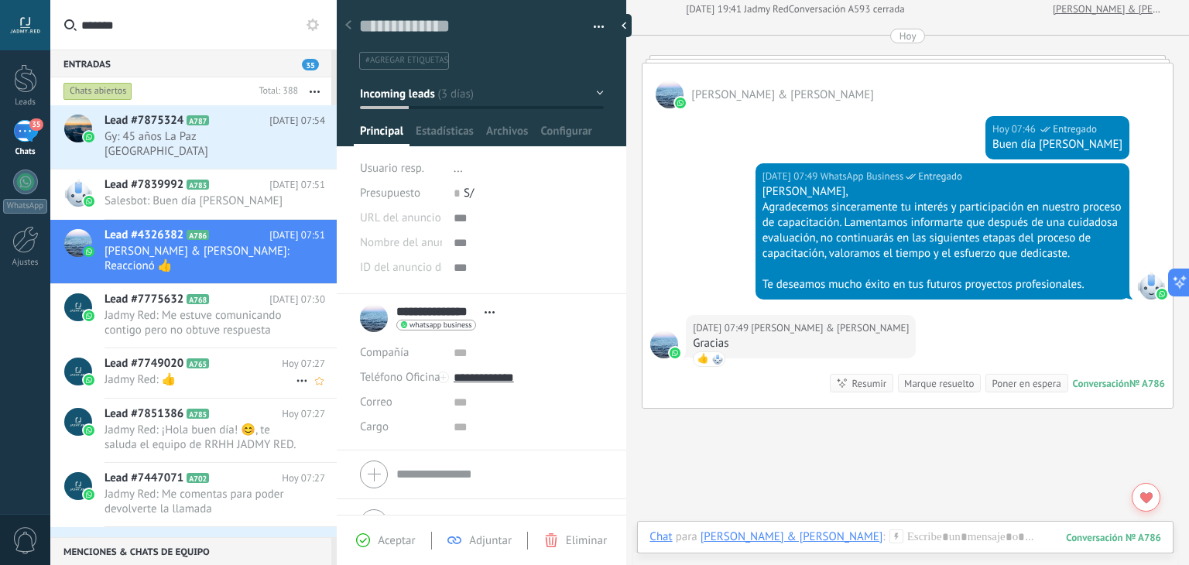
click at [211, 356] on h2 "Lead #7749020 A765" at bounding box center [193, 363] width 177 height 15
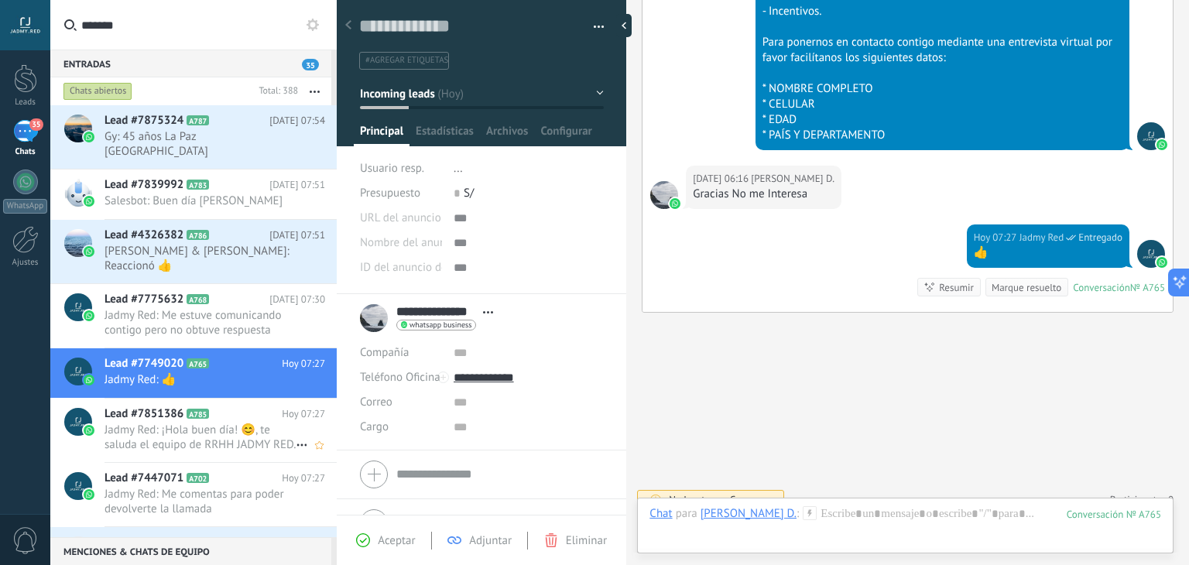
click at [212, 423] on span "Jadmy Red: ¡Hola buen día! 😊, te saluda el equipo de RRHH JADMY RED. - La modal…" at bounding box center [200, 437] width 191 height 29
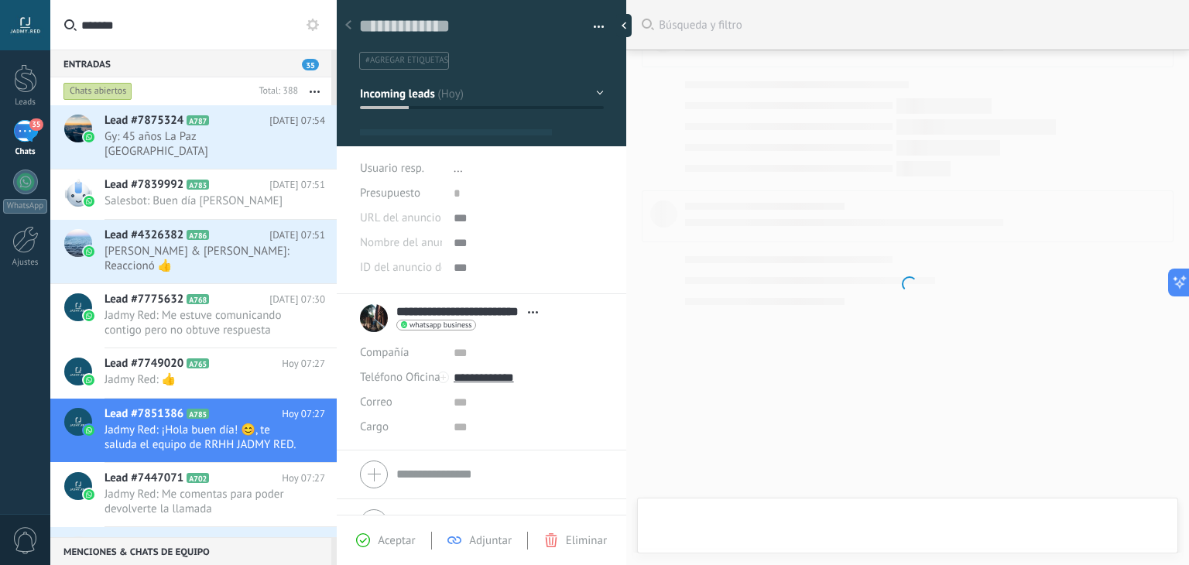
type textarea "**********"
